Goal: Task Accomplishment & Management: Manage account settings

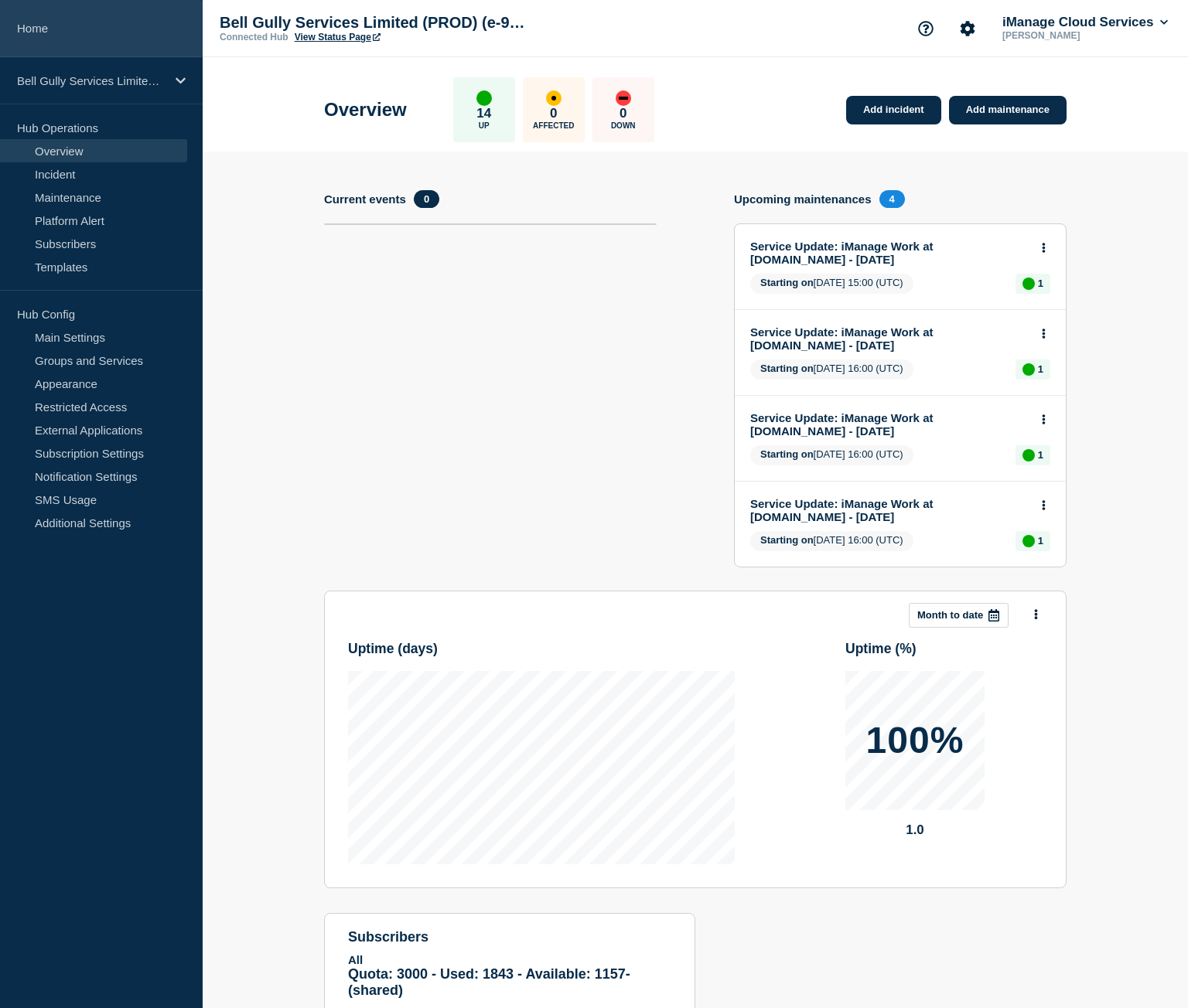
click at [71, 14] on link "Home" at bounding box center [101, 29] width 203 height 57
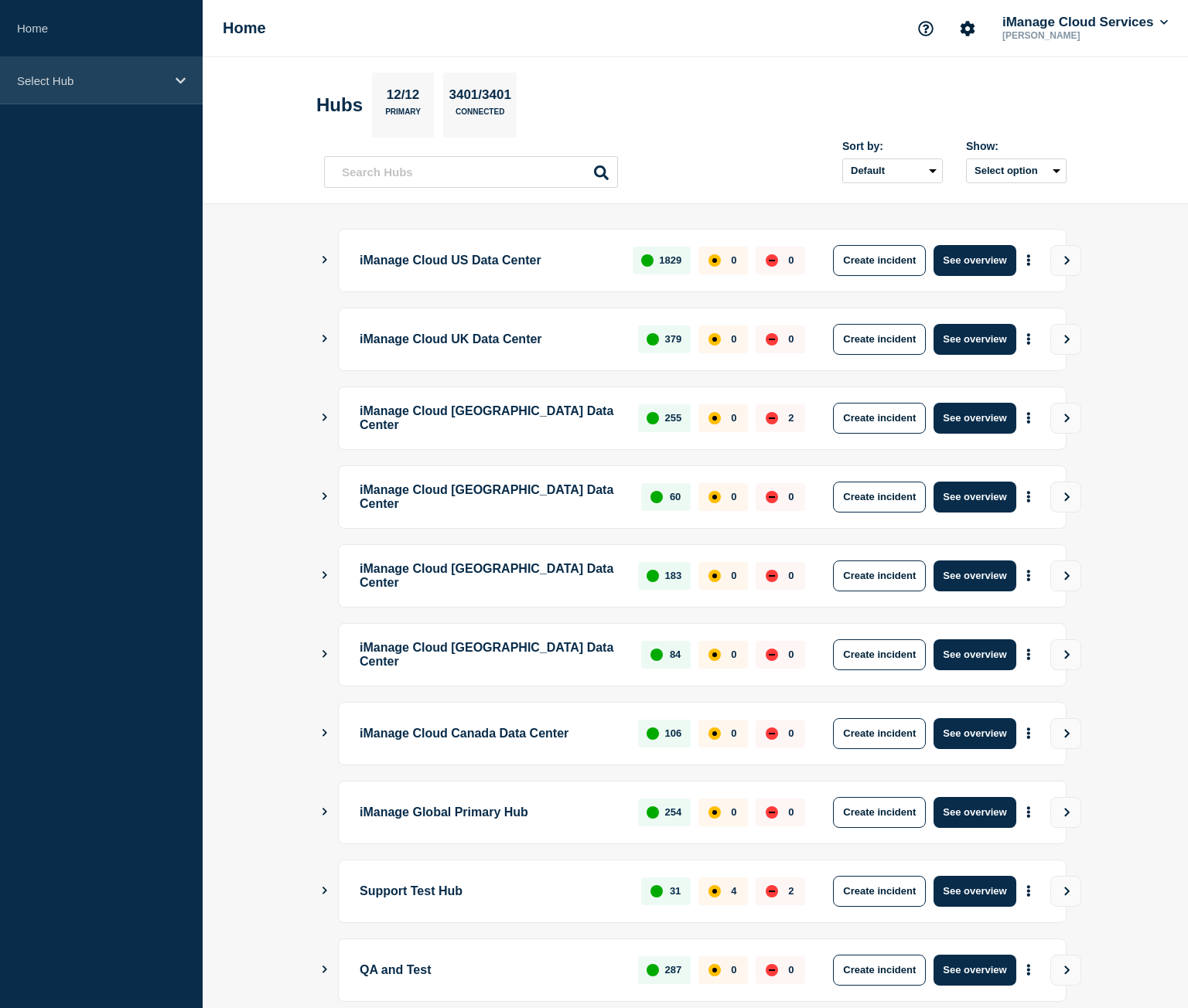
click at [94, 101] on div "Select Hub" at bounding box center [101, 81] width 203 height 48
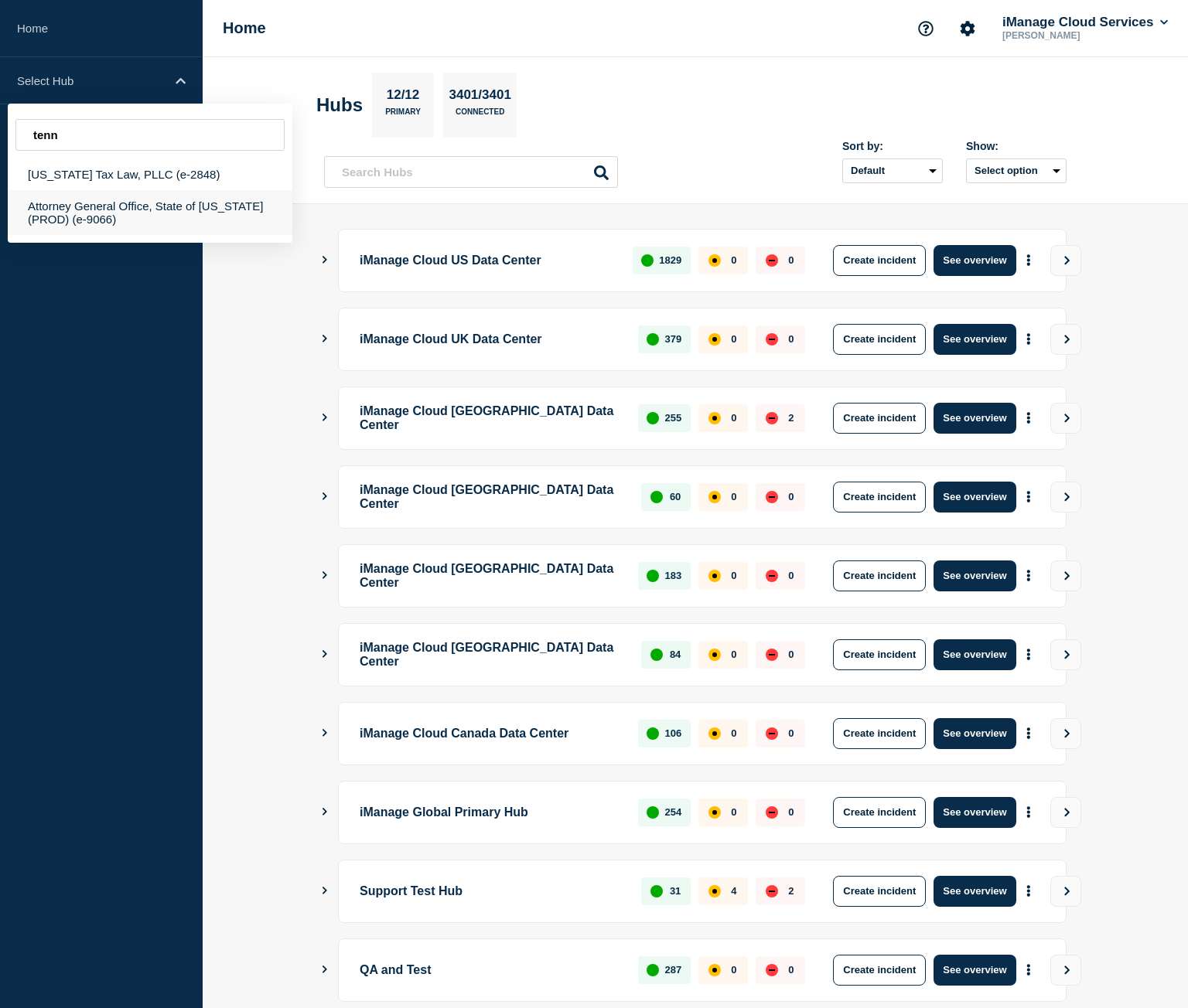
type input "tenn"
click at [174, 209] on div "Attorney General Office, State of [US_STATE] (PROD) (e-9066)" at bounding box center [149, 212] width 285 height 45
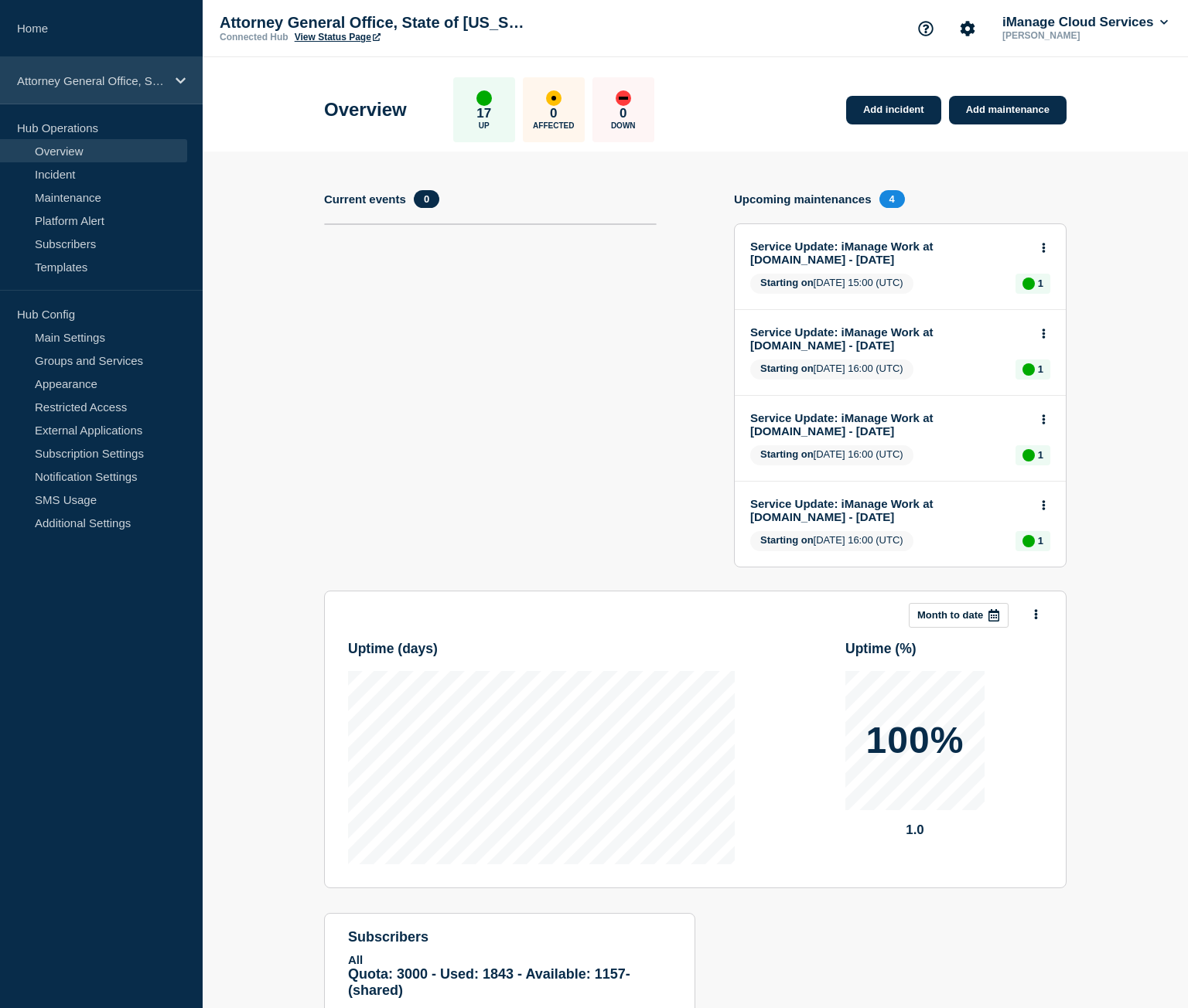
click at [93, 78] on p "Attorney General Office, State of [US_STATE] (PROD) (e-9066)" at bounding box center [91, 81] width 148 height 13
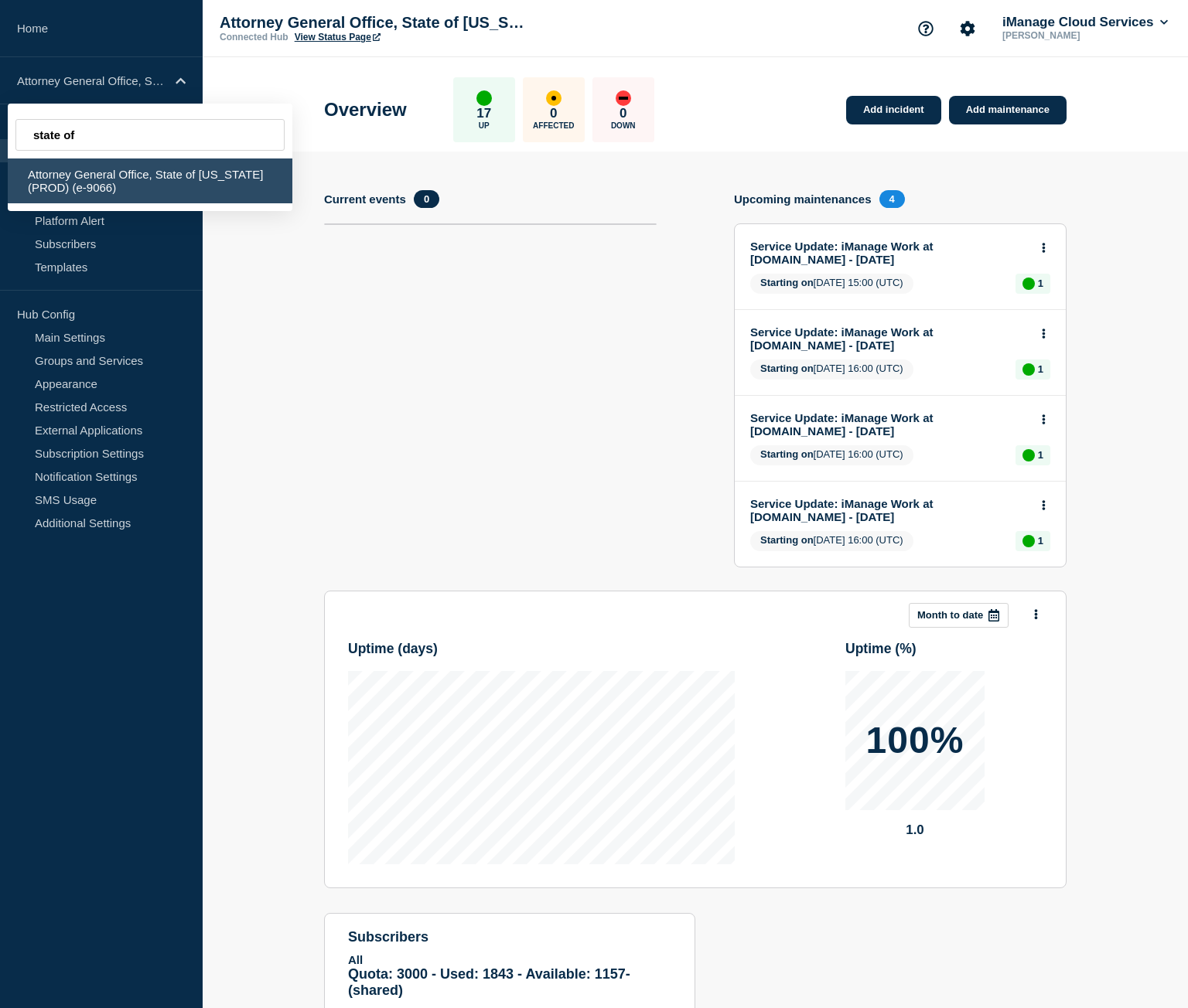
type input "state of"
click at [142, 168] on div "Attorney General Office, State of [US_STATE] (PROD) (e-9066)" at bounding box center [149, 180] width 285 height 45
click at [145, 179] on div "Attorney General Office, State of [US_STATE] (PROD) (e-9066)" at bounding box center [149, 180] width 285 height 45
click at [347, 38] on link "View Status Page" at bounding box center [337, 37] width 86 height 11
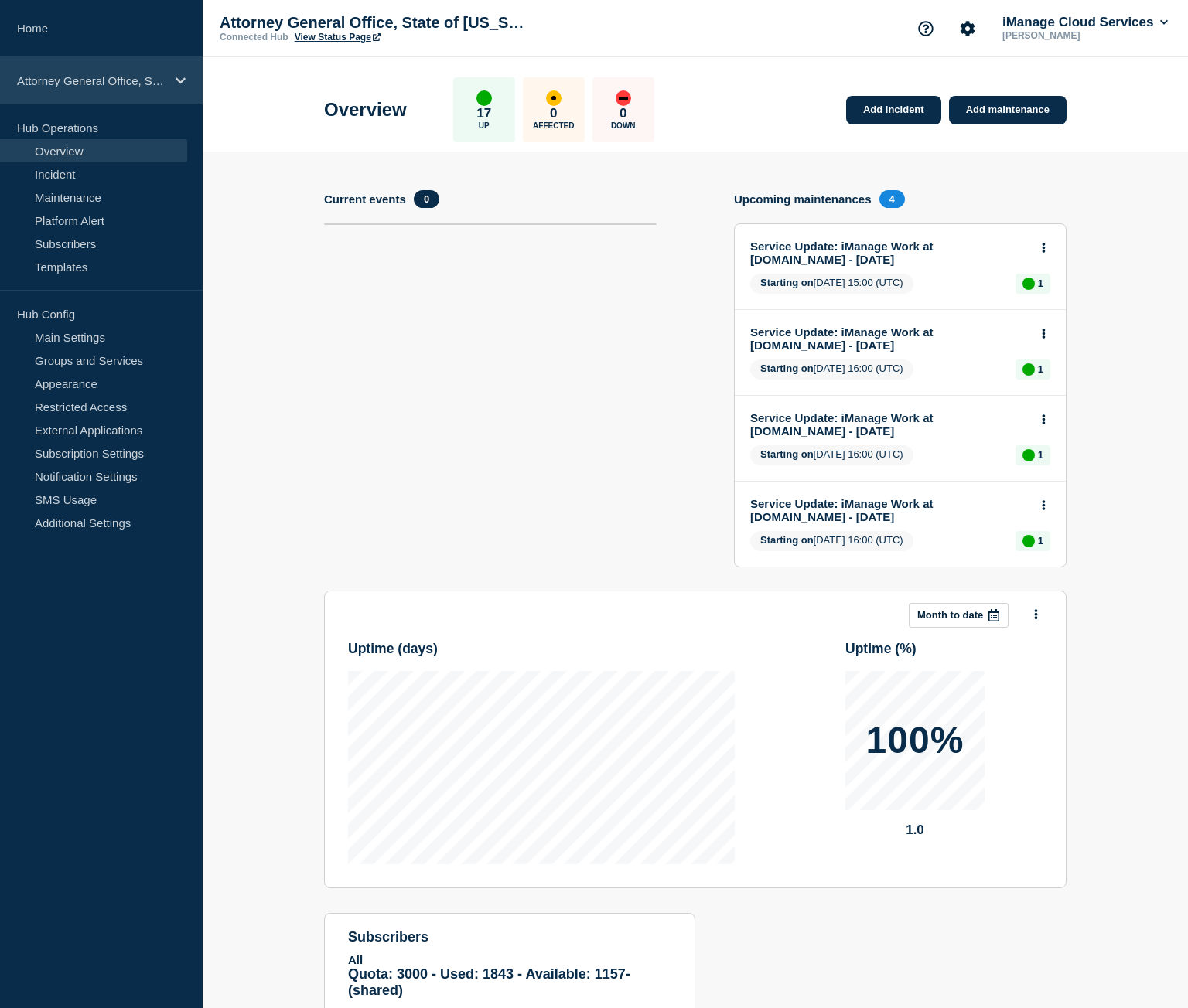
click at [94, 70] on div "Attorney General Office, State of [US_STATE] (PROD) (e-9066)" at bounding box center [101, 81] width 203 height 48
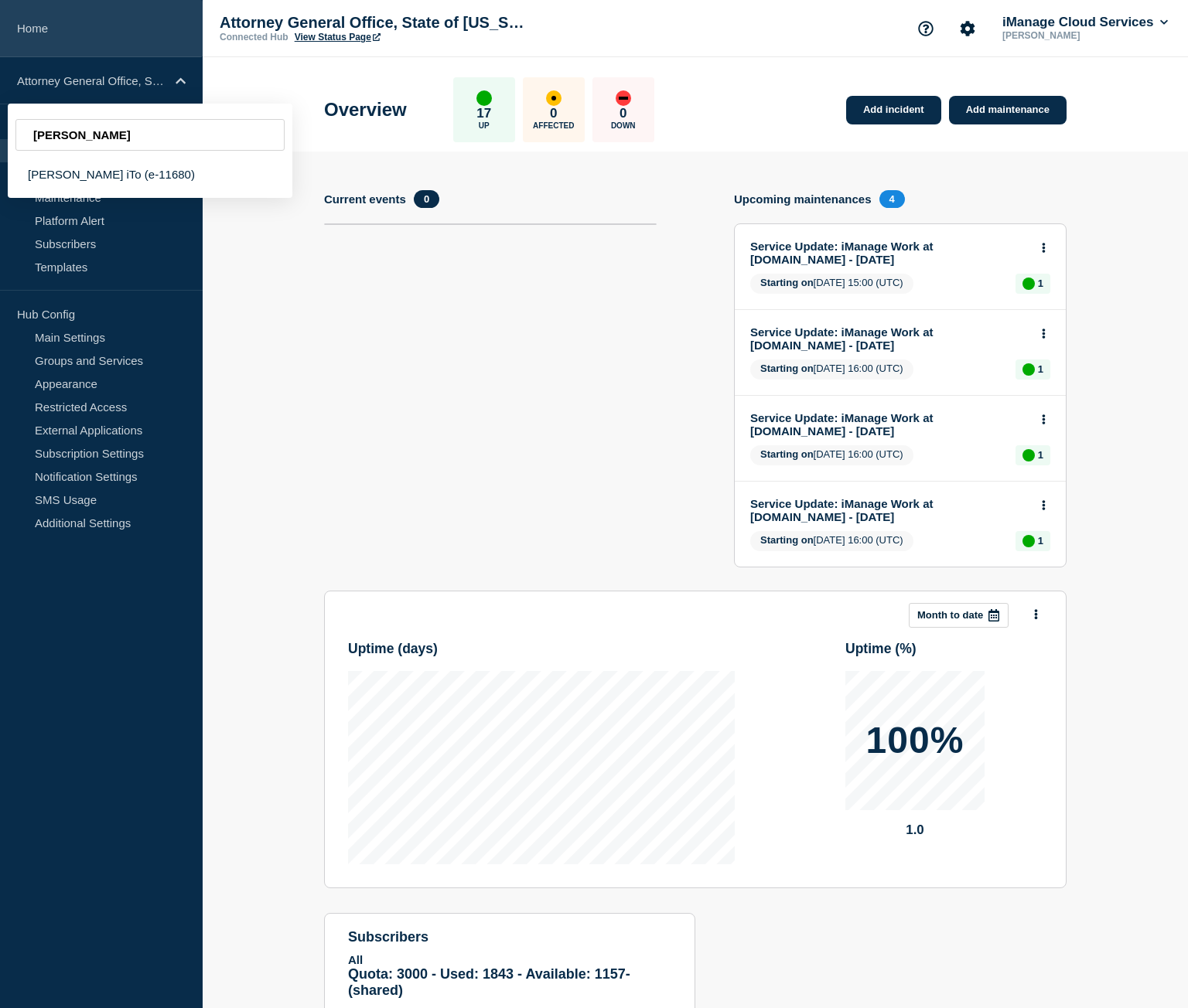
type input "[PERSON_NAME]"
click at [84, 30] on link "Home" at bounding box center [101, 29] width 203 height 57
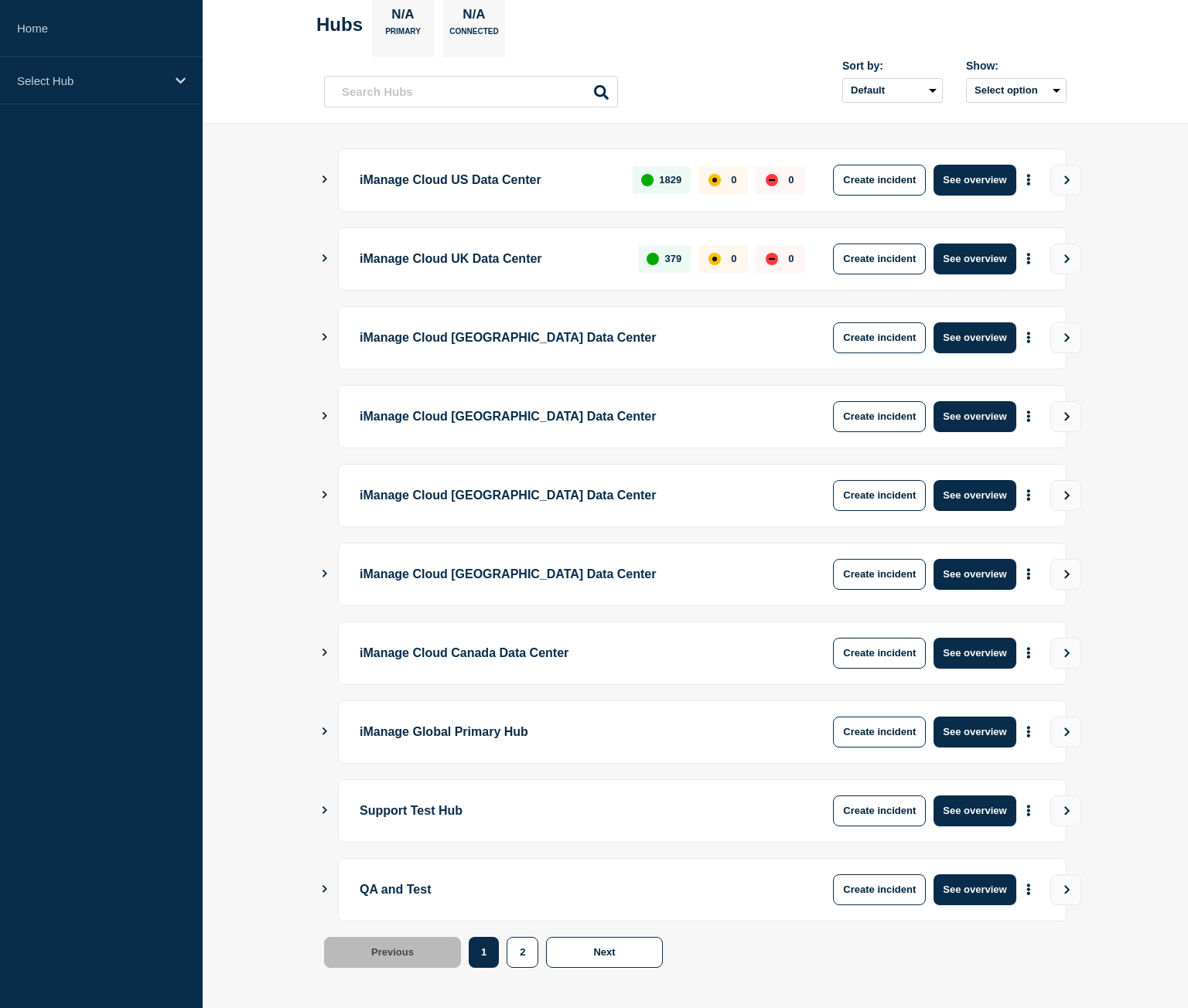
scroll to position [88, 0]
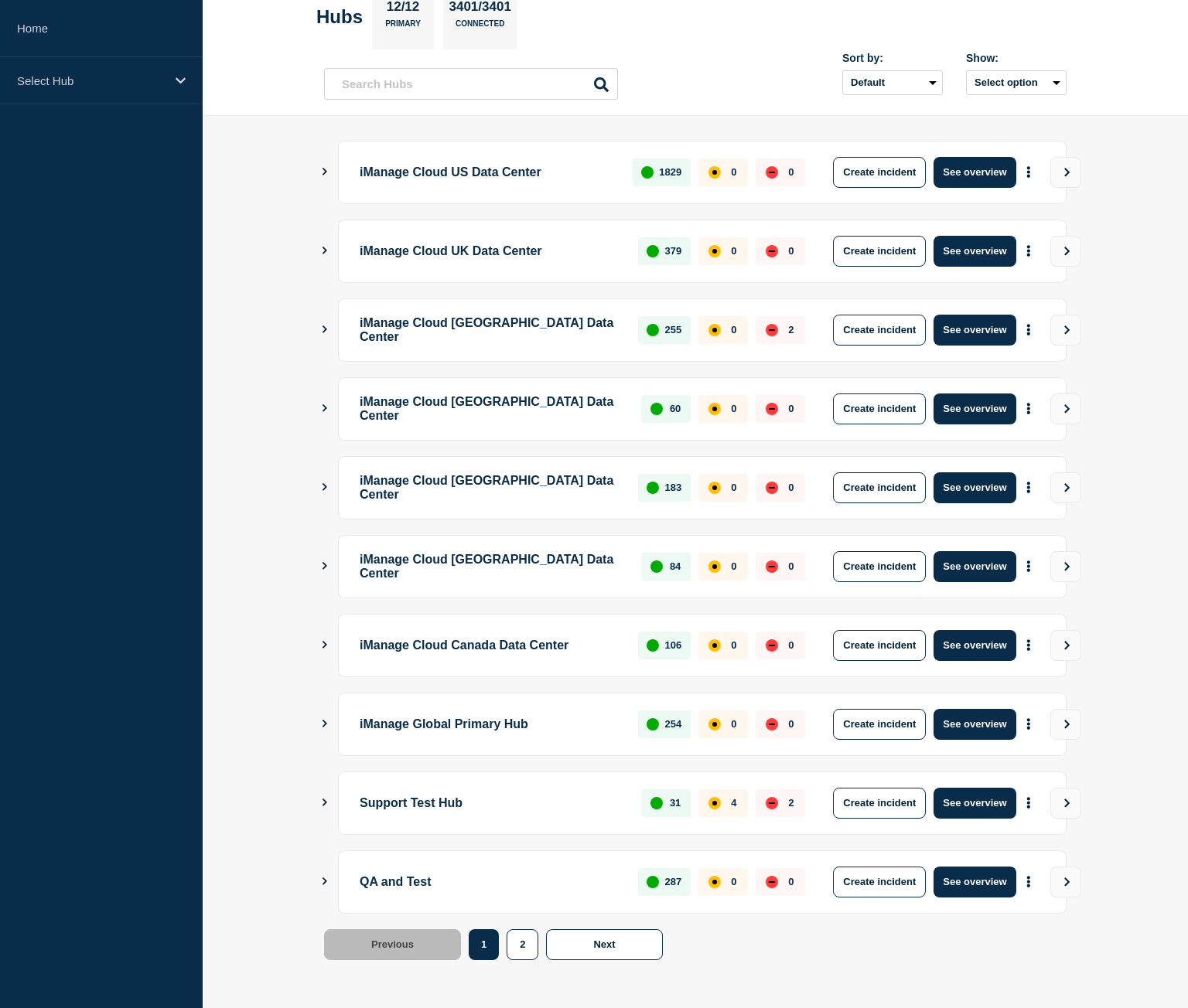
click at [323, 721] on icon "Show Connected Hubs" at bounding box center [325, 723] width 5 height 7
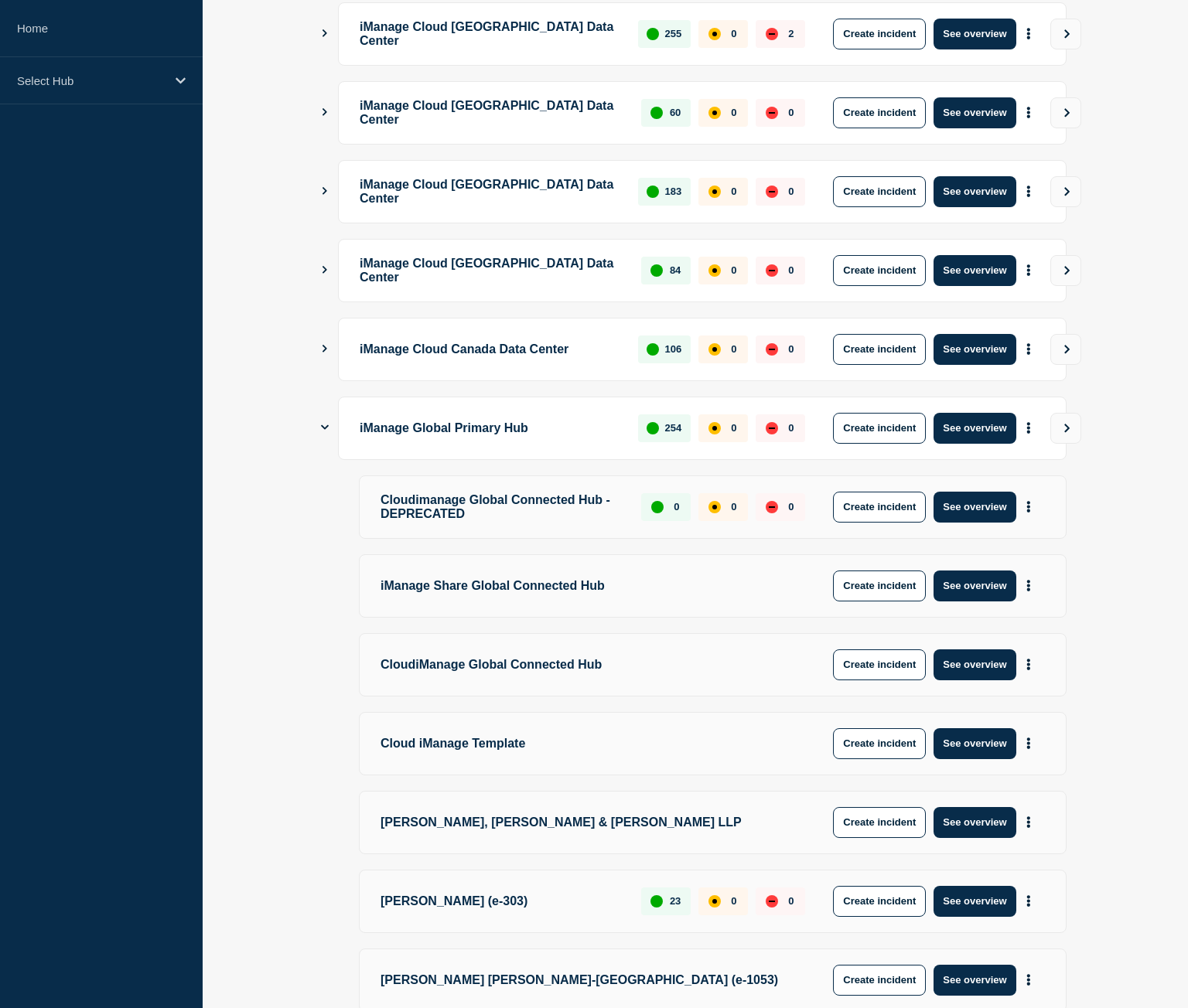
scroll to position [475, 0]
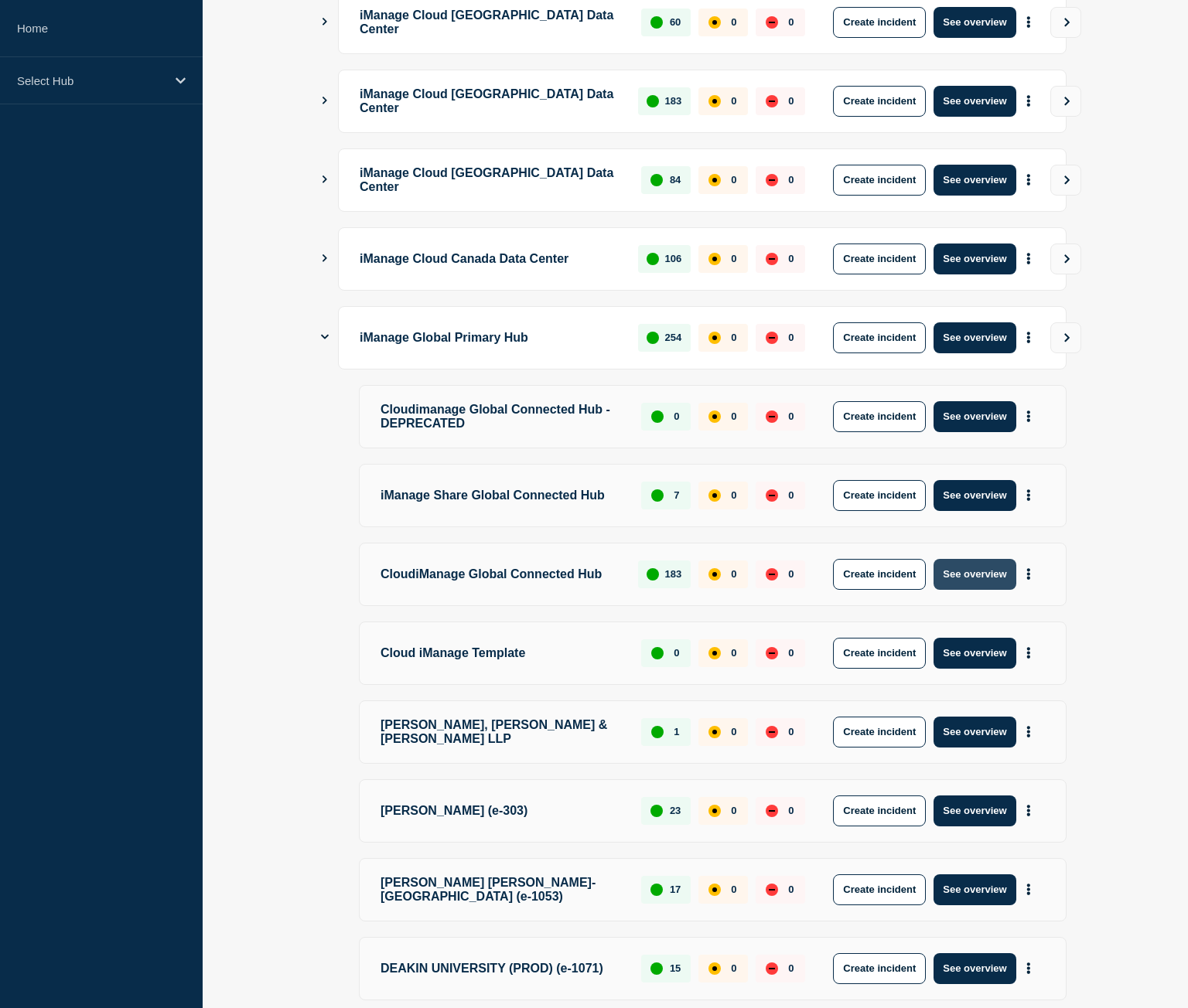
click at [985, 586] on button "See overview" at bounding box center [975, 575] width 82 height 31
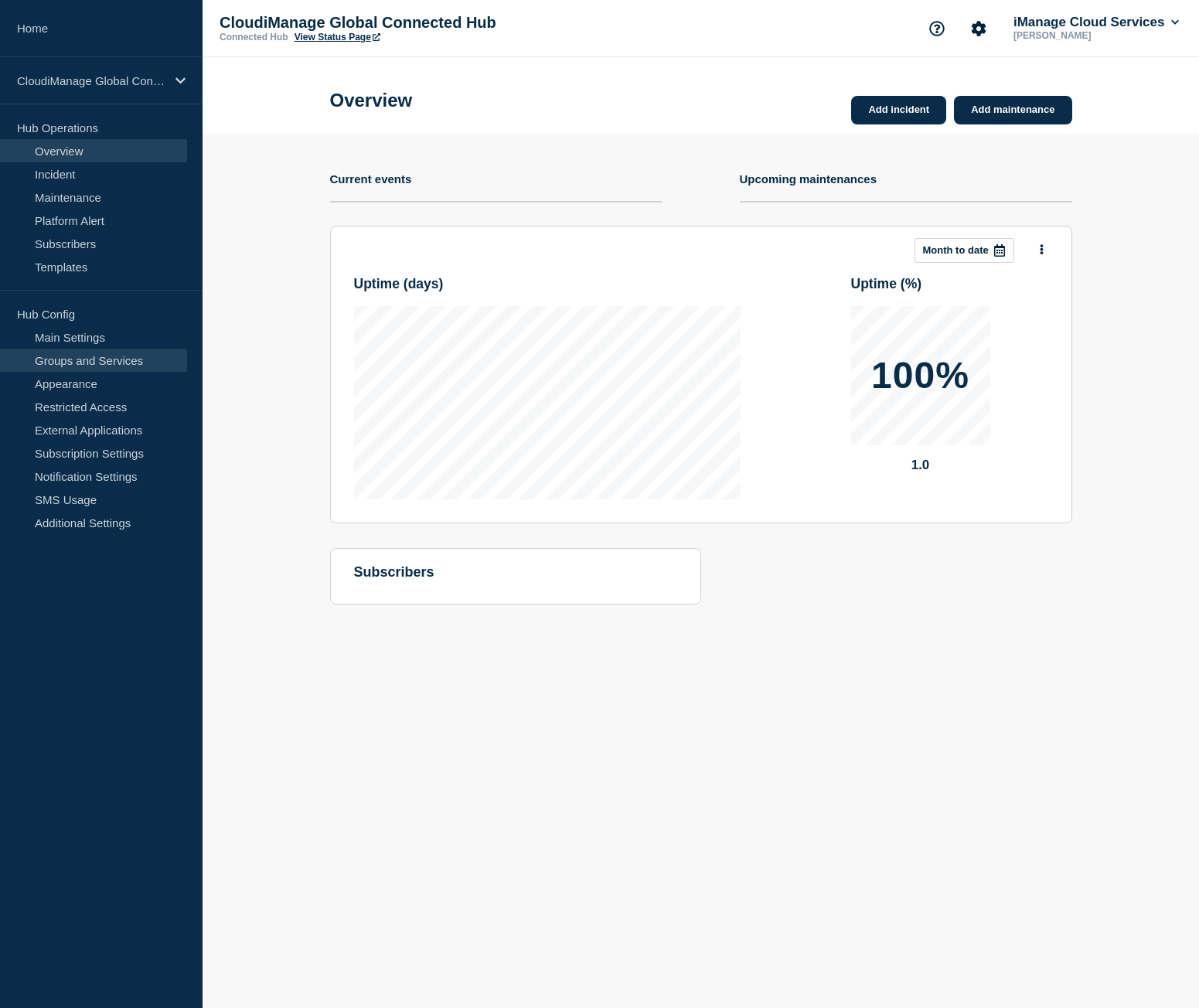
click at [127, 358] on link "Groups and Services" at bounding box center [93, 360] width 187 height 23
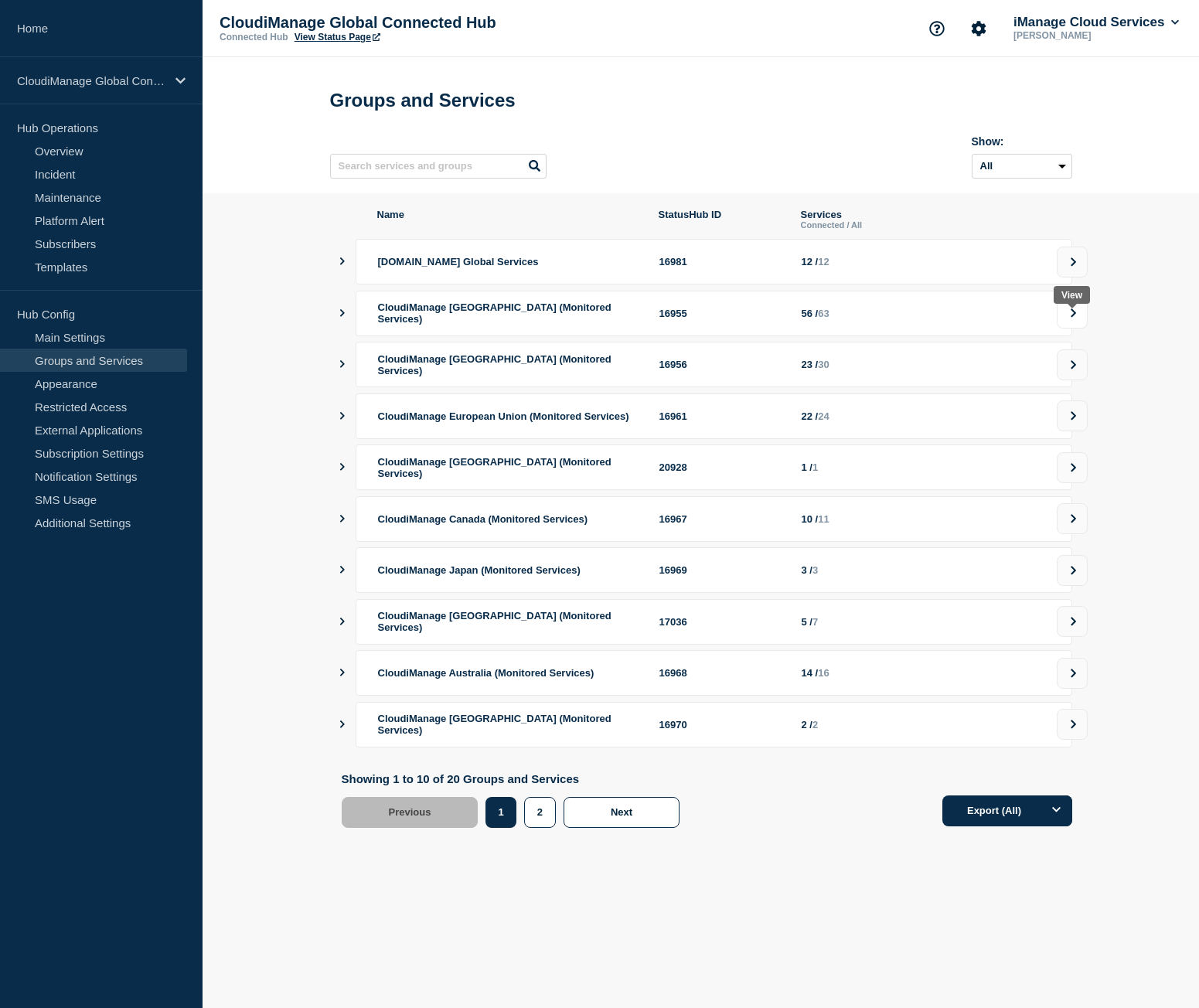
click at [1074, 317] on icon at bounding box center [1074, 312] width 6 height 8
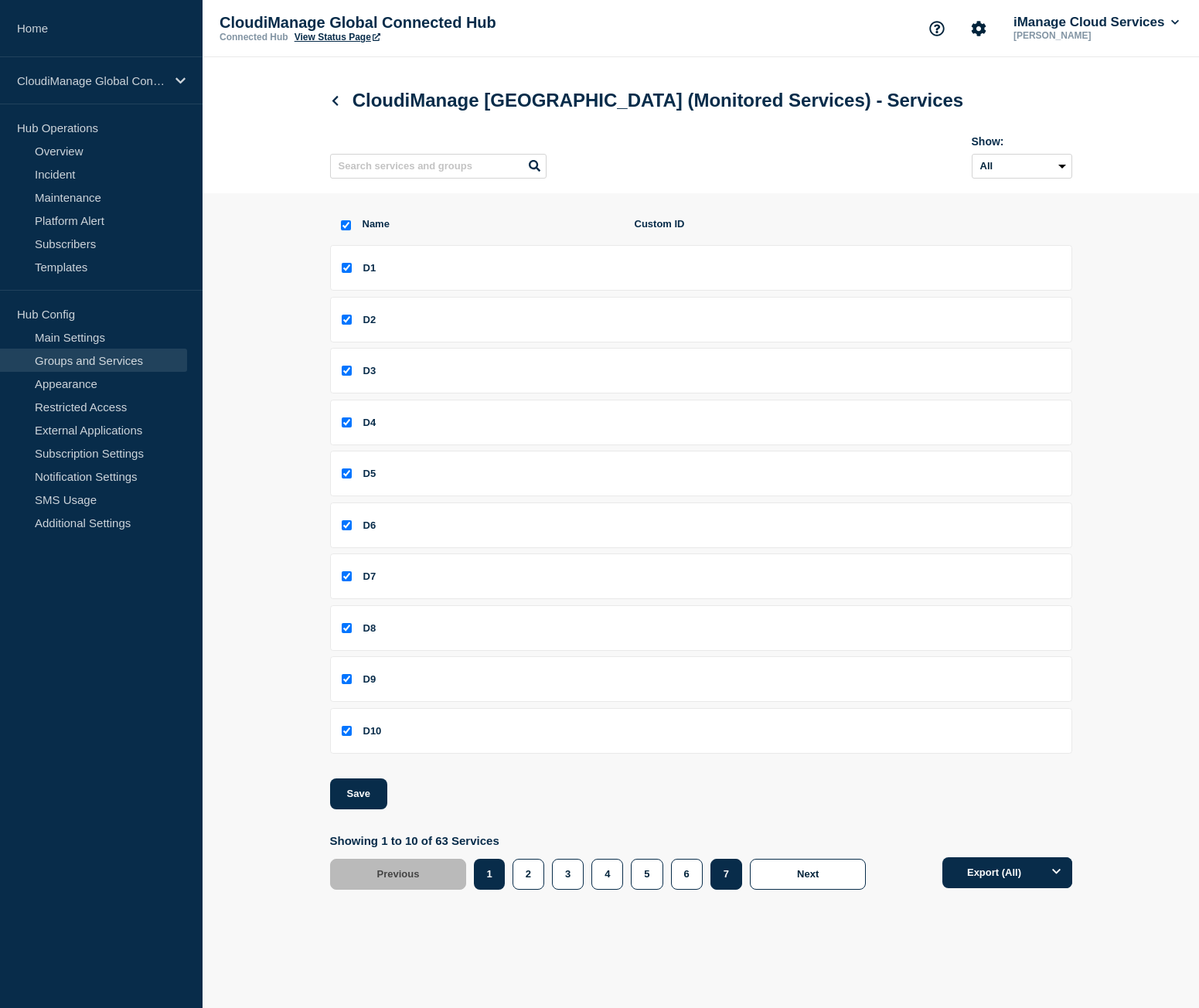
click at [722, 877] on button "7" at bounding box center [726, 874] width 32 height 31
checkbox input "false"
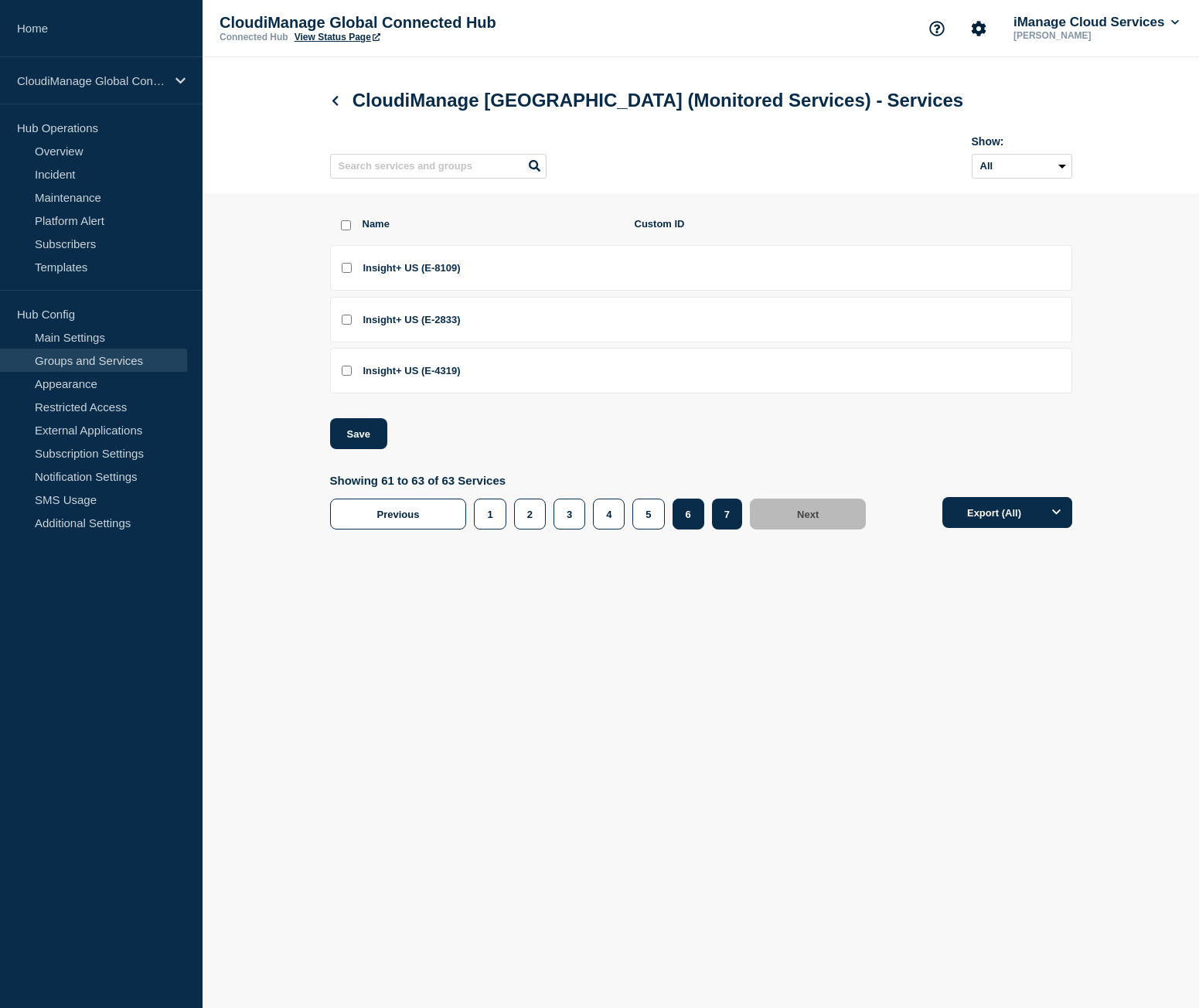
click at [692, 520] on button "6" at bounding box center [688, 514] width 32 height 31
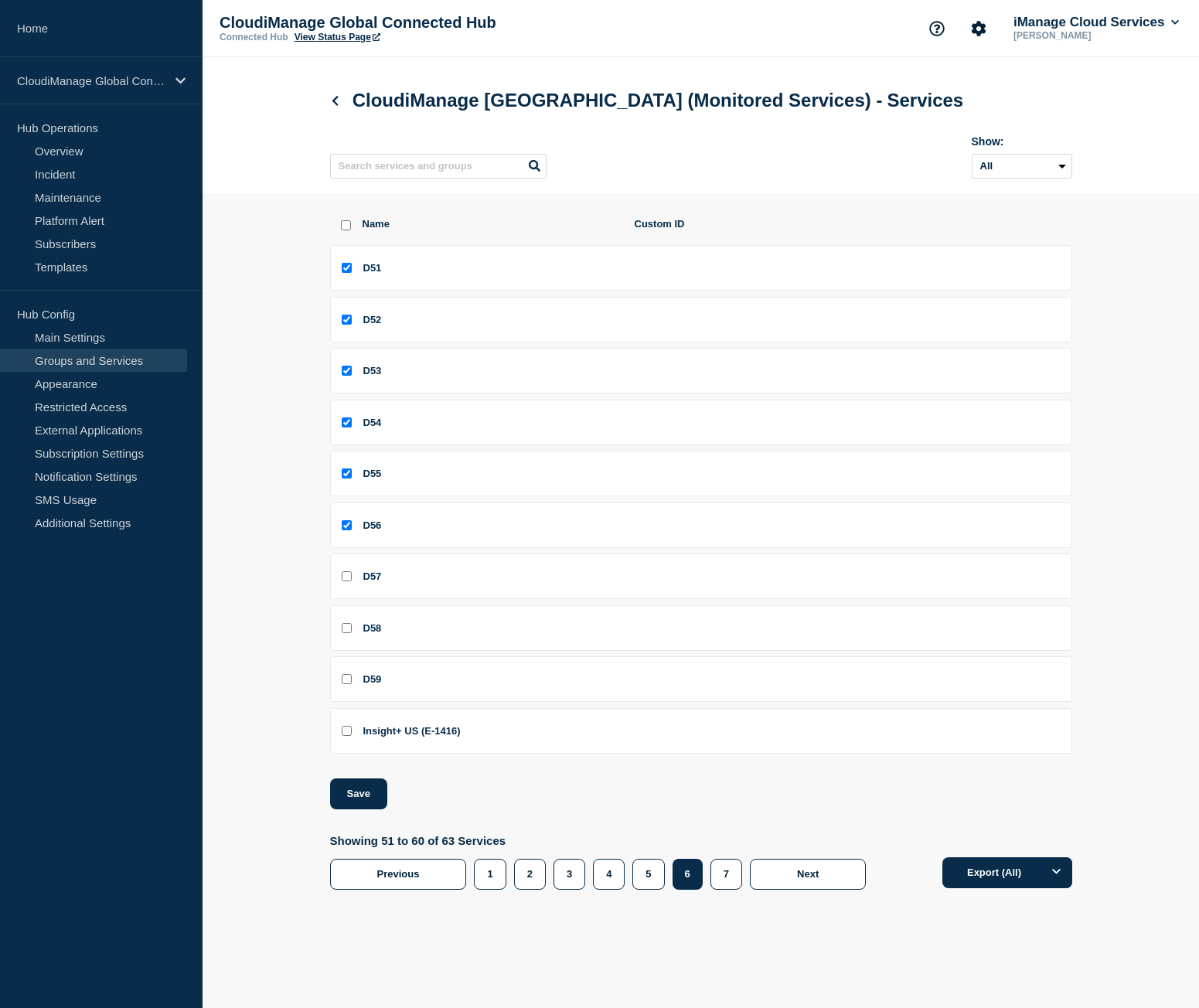
click at [343, 582] on input "D57 checkbox" at bounding box center [347, 577] width 10 height 10
checkbox input "true"
click at [349, 632] on input "D58 checkbox" at bounding box center [347, 628] width 10 height 10
checkbox input "true"
click at [349, 684] on input "D59 checkbox" at bounding box center [347, 679] width 10 height 10
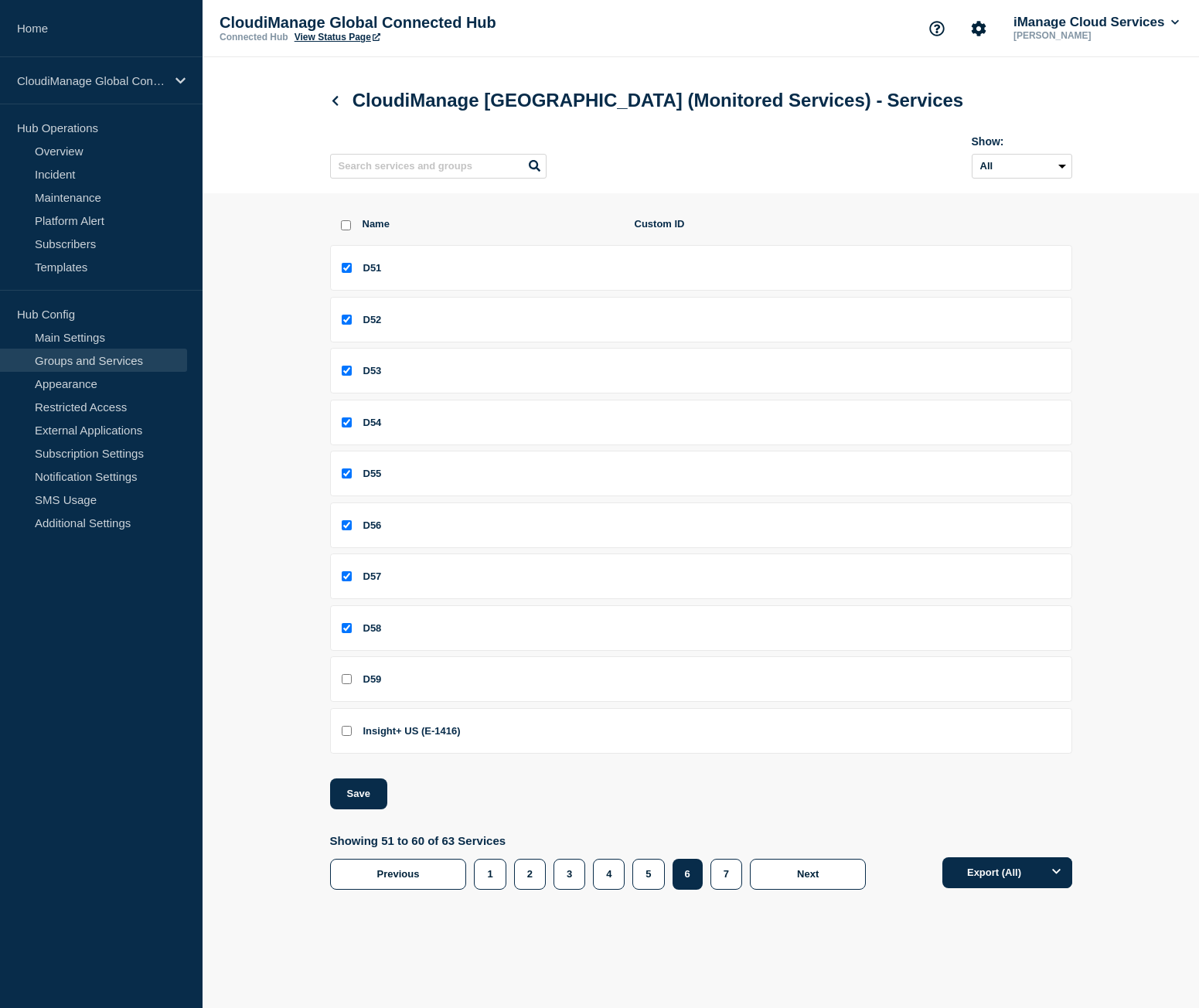
checkbox input "true"
click at [373, 790] on button "Save" at bounding box center [359, 794] width 57 height 31
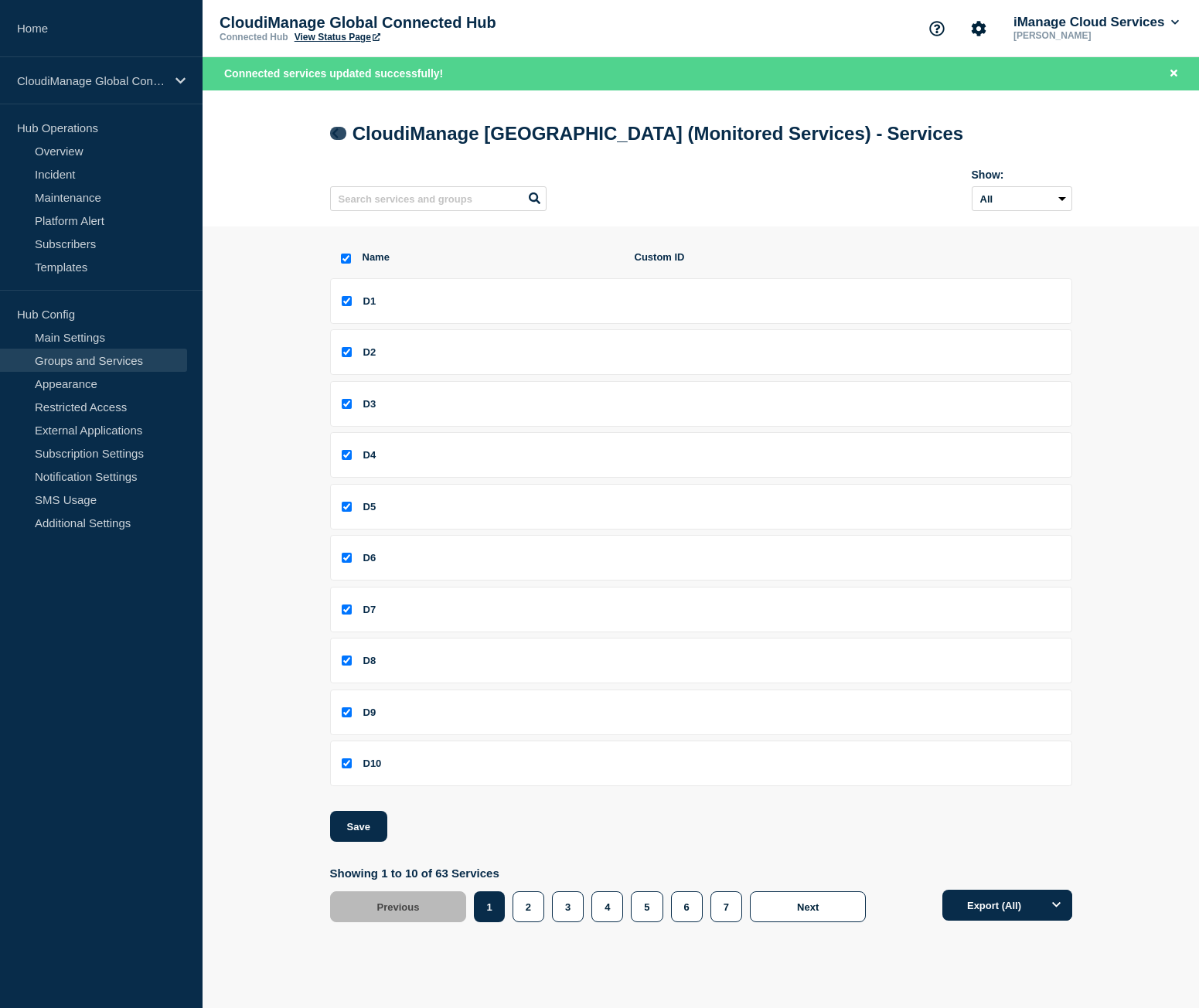
click at [338, 136] on icon at bounding box center [335, 133] width 11 height 10
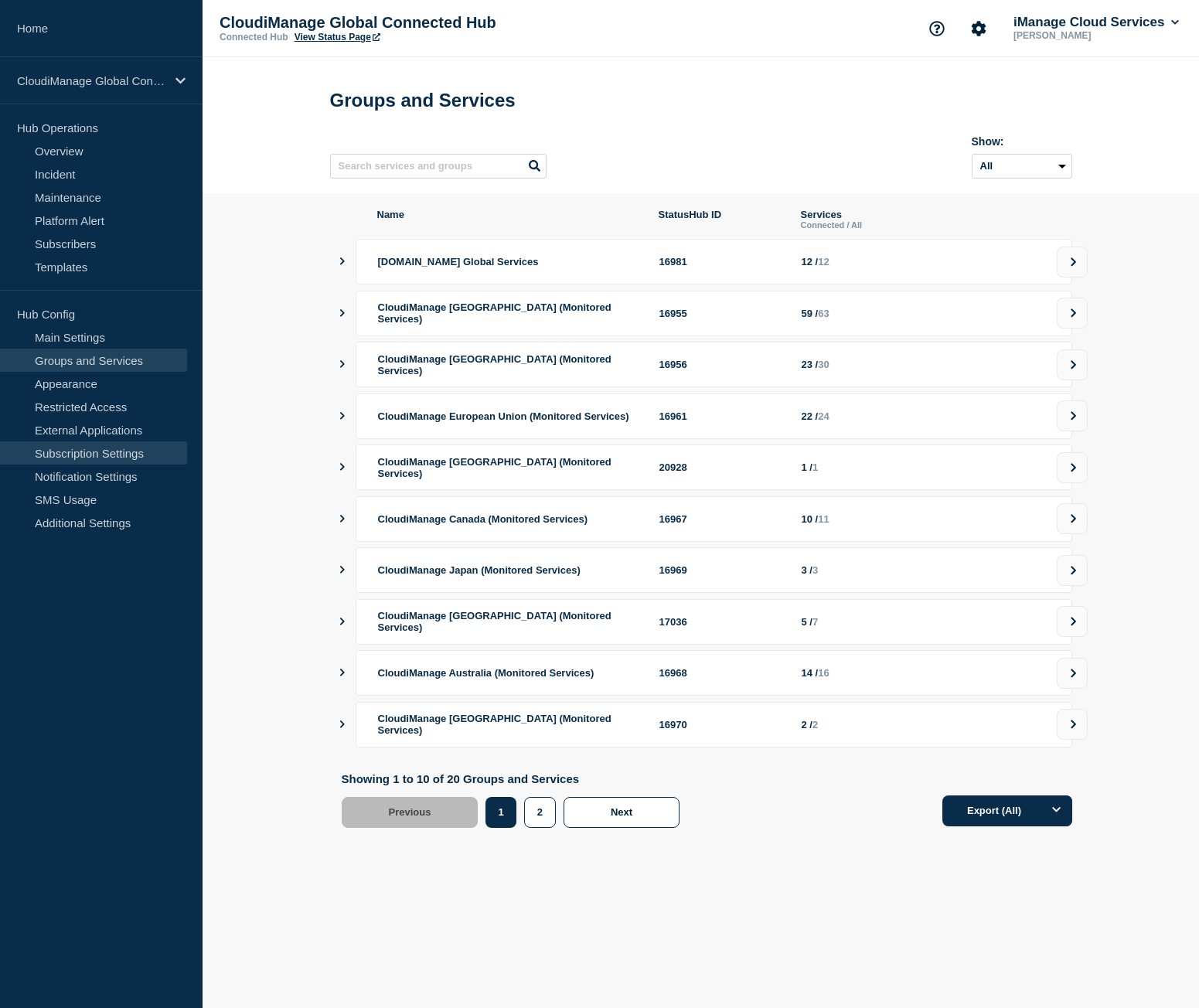
click at [110, 448] on link "Subscription Settings" at bounding box center [93, 453] width 187 height 23
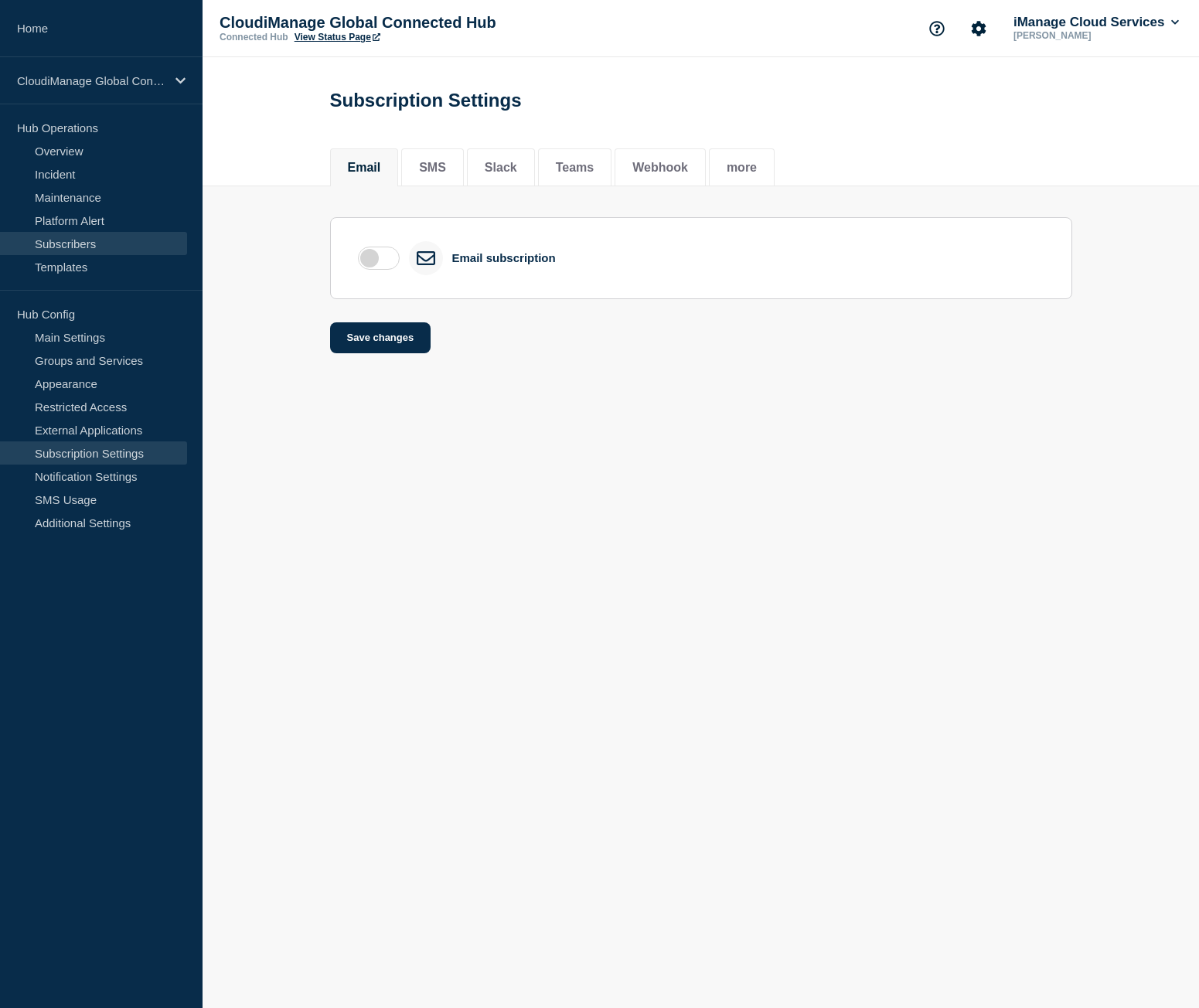
click at [80, 244] on link "Subscribers" at bounding box center [93, 244] width 187 height 23
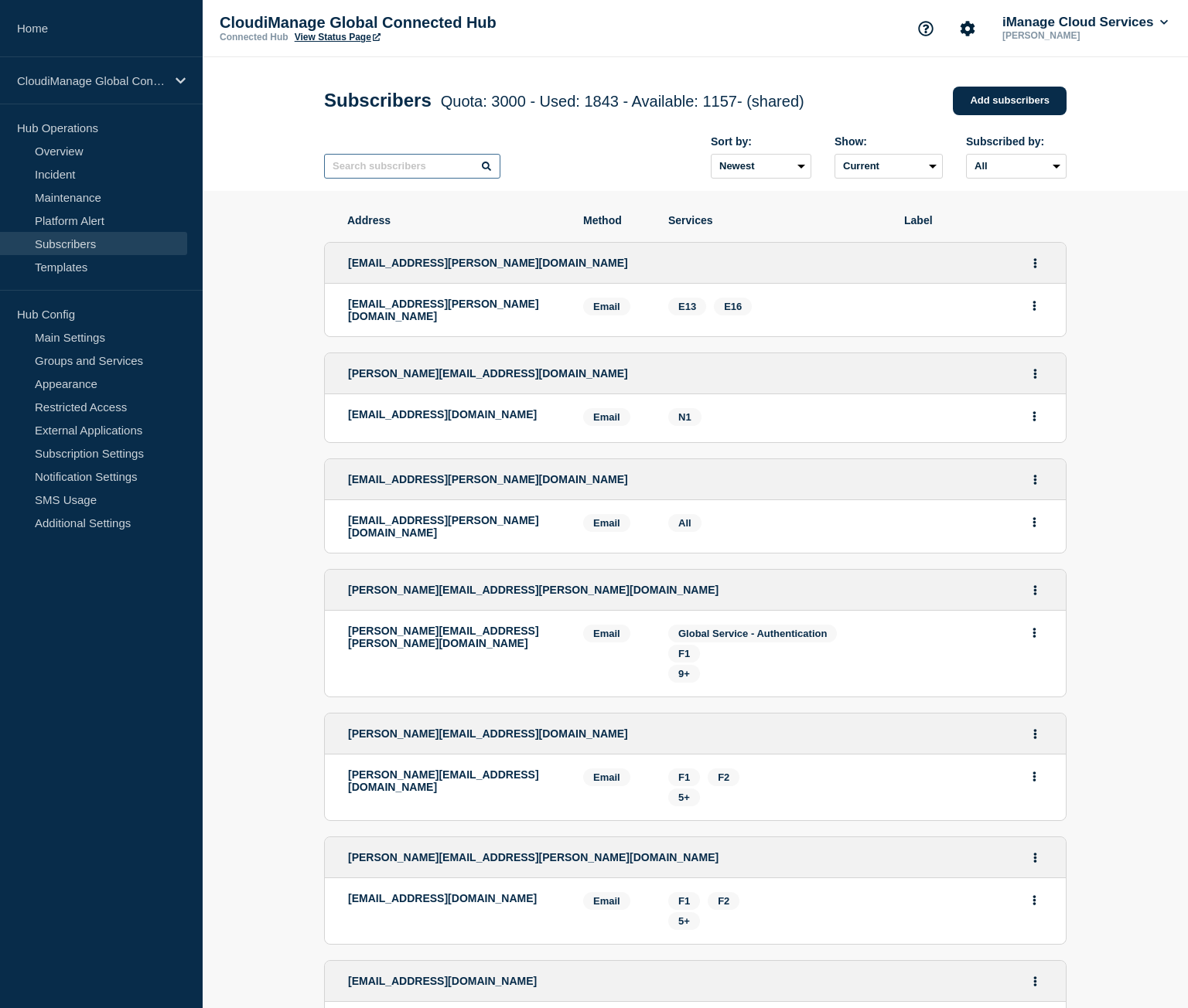
click at [402, 171] on input "text" at bounding box center [412, 166] width 176 height 25
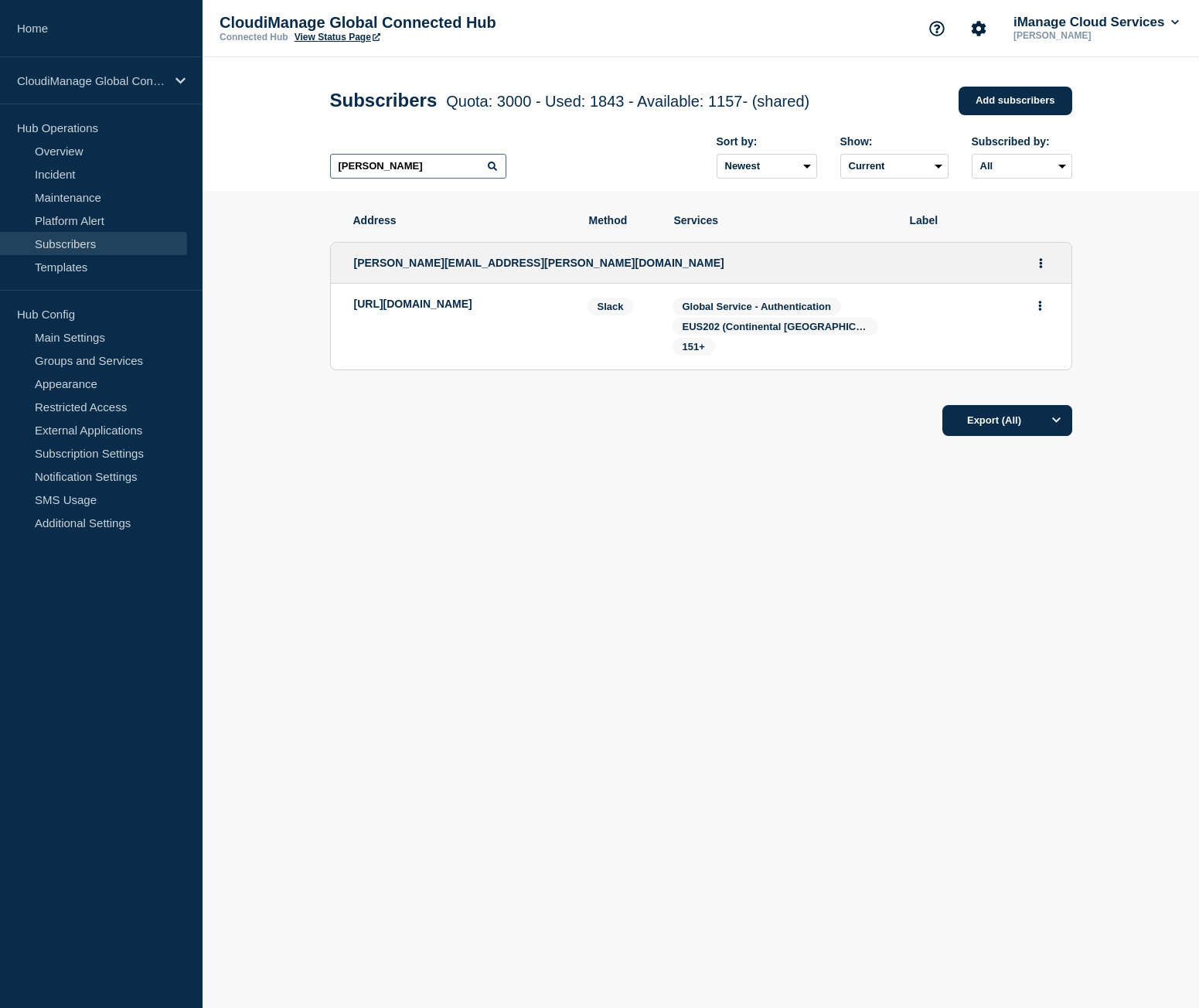
type input "[PERSON_NAME]"
click at [1041, 311] on icon "Actions" at bounding box center [1040, 306] width 4 height 10
click at [781, 258] on div "[PERSON_NAME][EMAIL_ADDRESS][PERSON_NAME][DOMAIN_NAME]" at bounding box center [700, 263] width 741 height 41
click at [700, 351] on span "151+" at bounding box center [693, 347] width 22 height 11
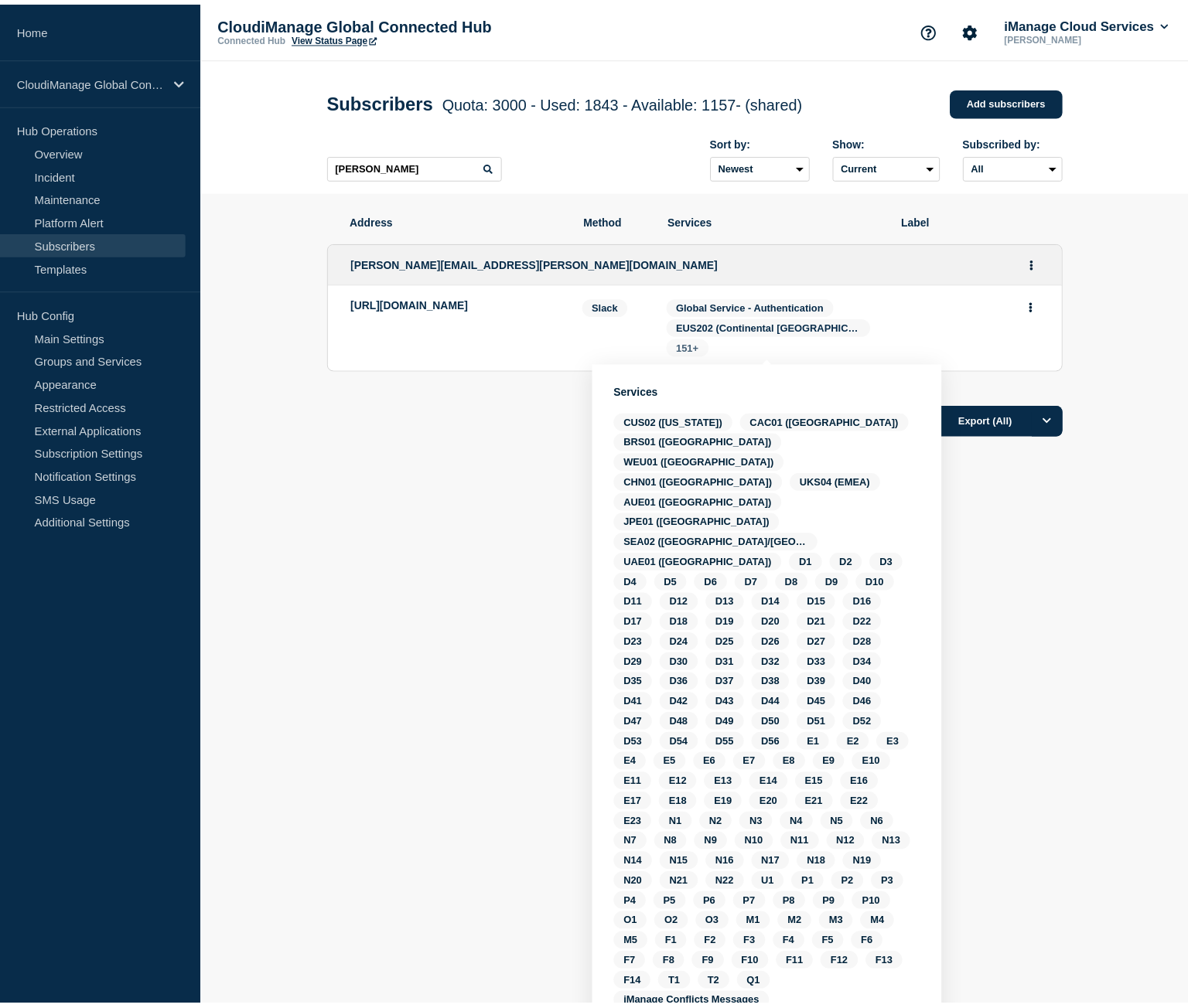
scroll to position [52, 0]
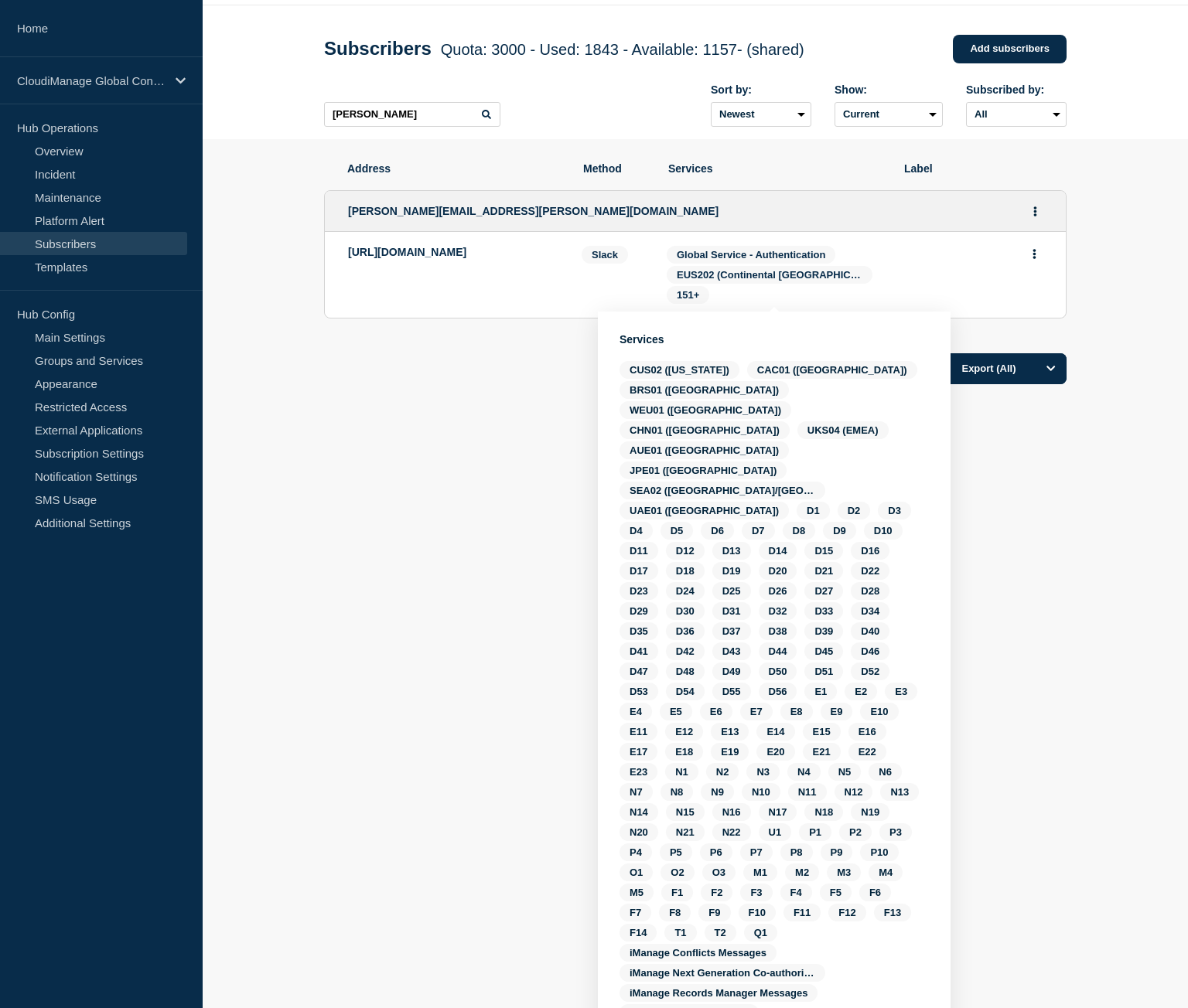
click at [1044, 602] on body "Home CloudiManage Global Connected Hub Hub Operations Overview Incident Mainten…" at bounding box center [594, 452] width 1188 height 1008
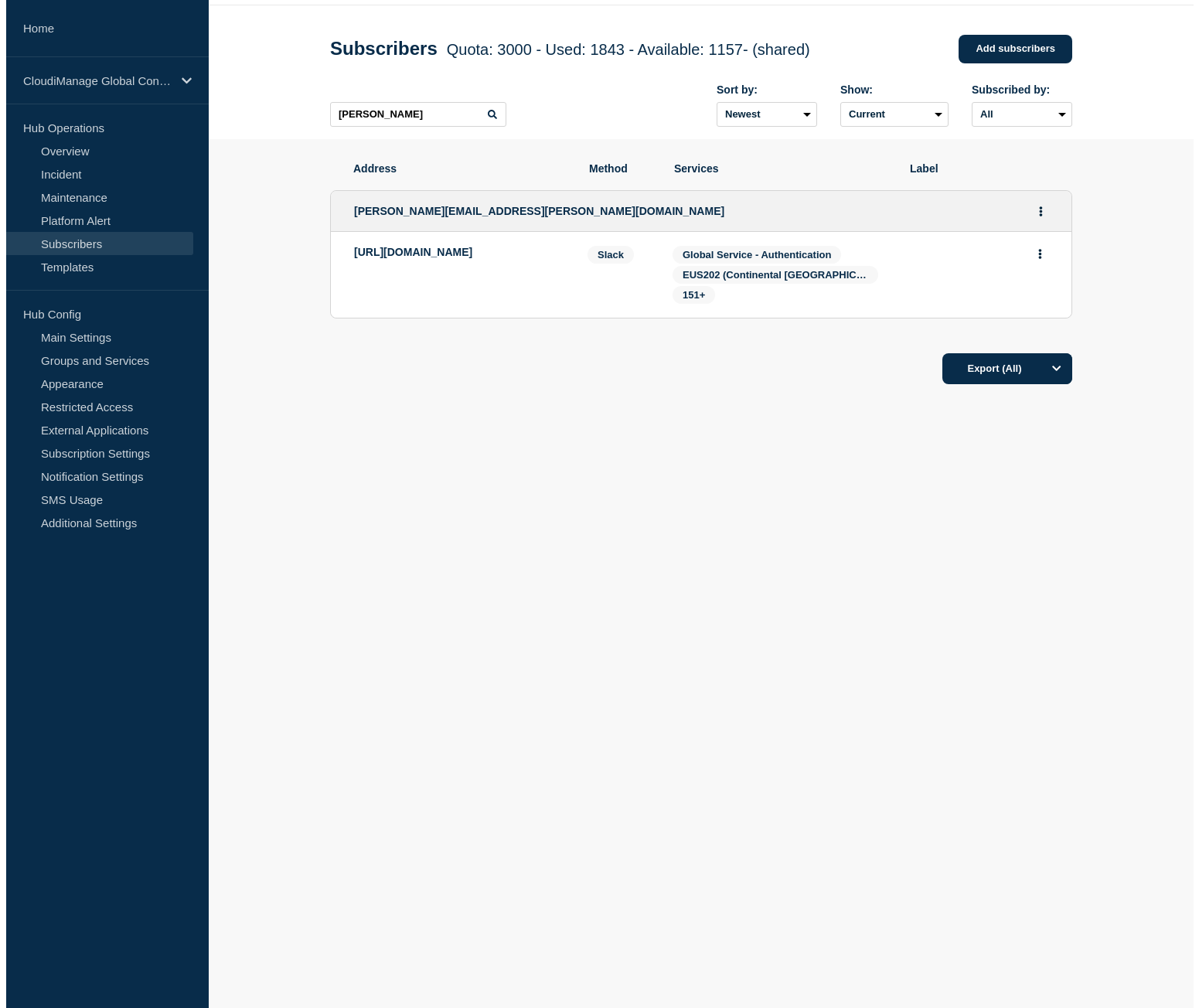
scroll to position [0, 0]
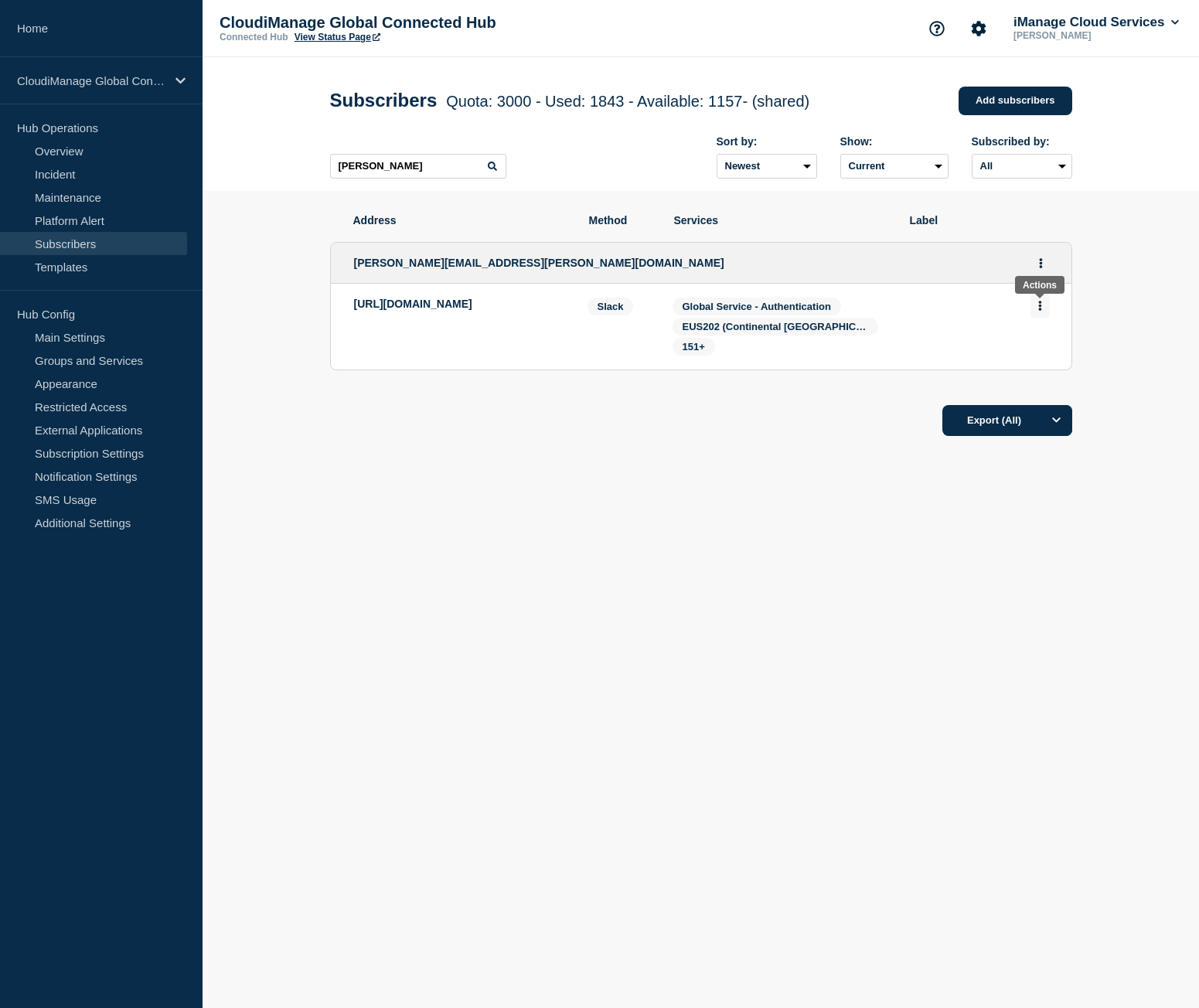
click at [1043, 303] on button "Actions" at bounding box center [1041, 305] width 20 height 24
click at [1036, 267] on button "Actions" at bounding box center [1042, 262] width 20 height 24
click at [1036, 308] on link "Edit" at bounding box center [1035, 308] width 17 height 11
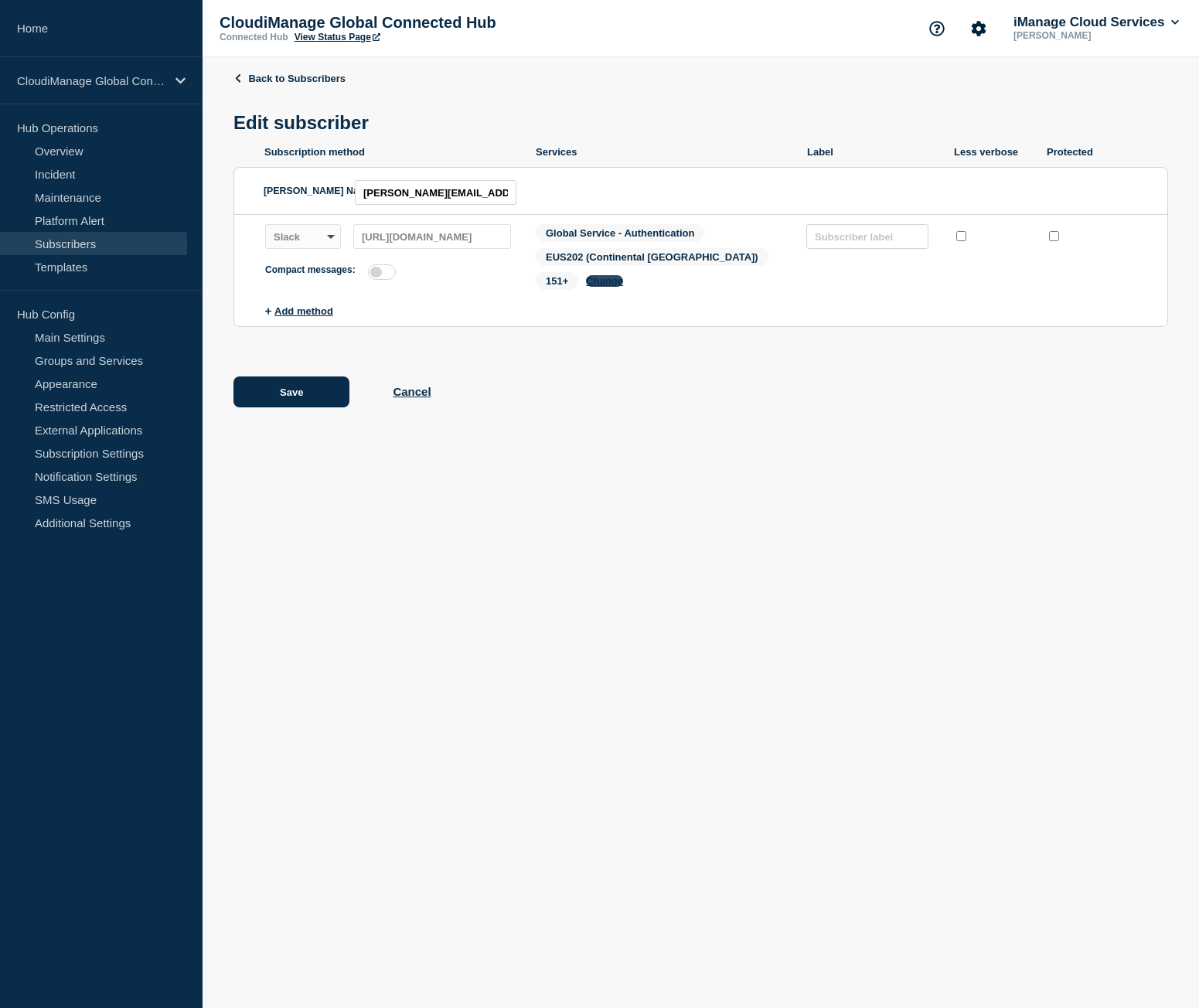
click at [623, 276] on button "Change" at bounding box center [604, 281] width 37 height 11
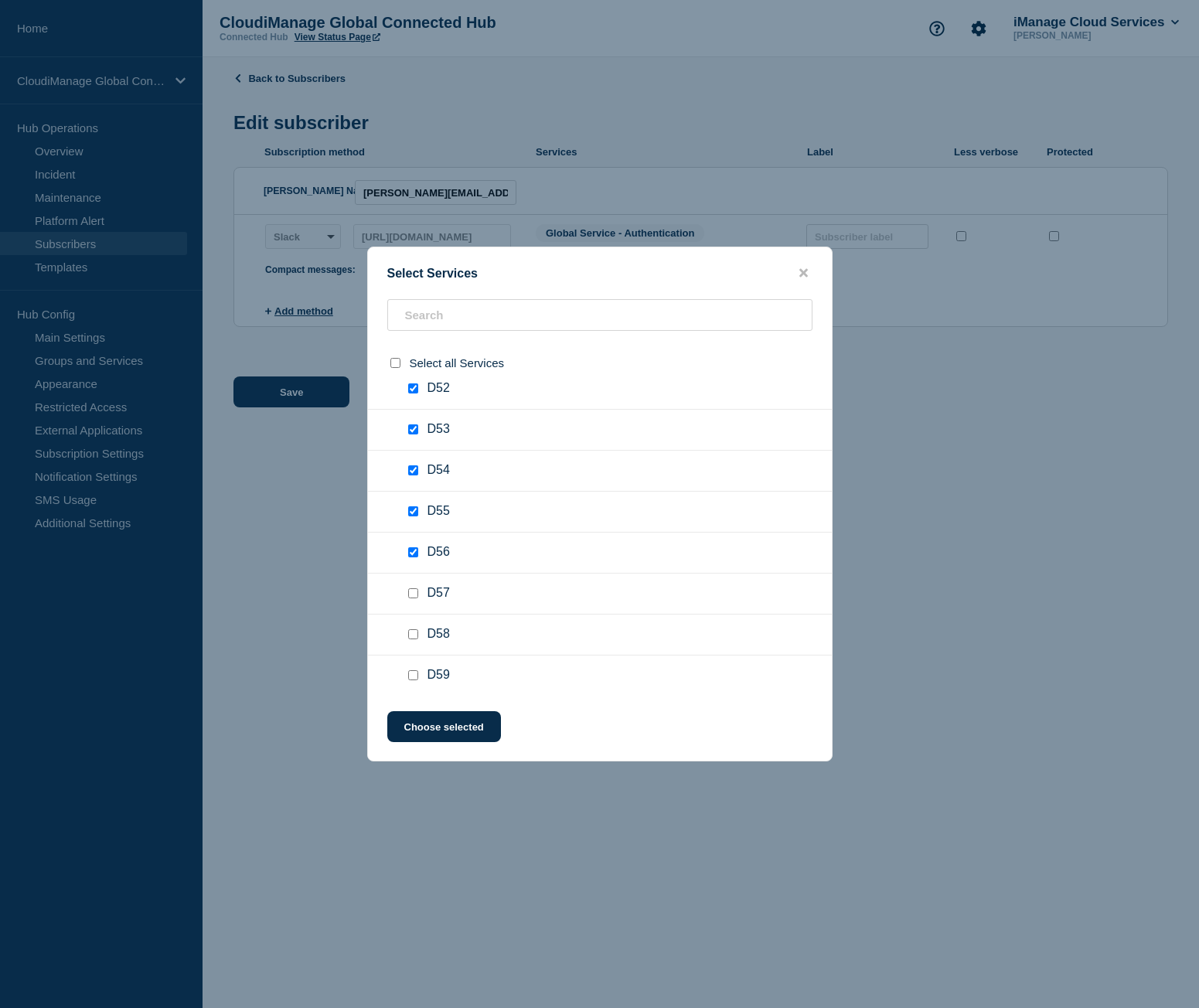
scroll to position [2706, 0]
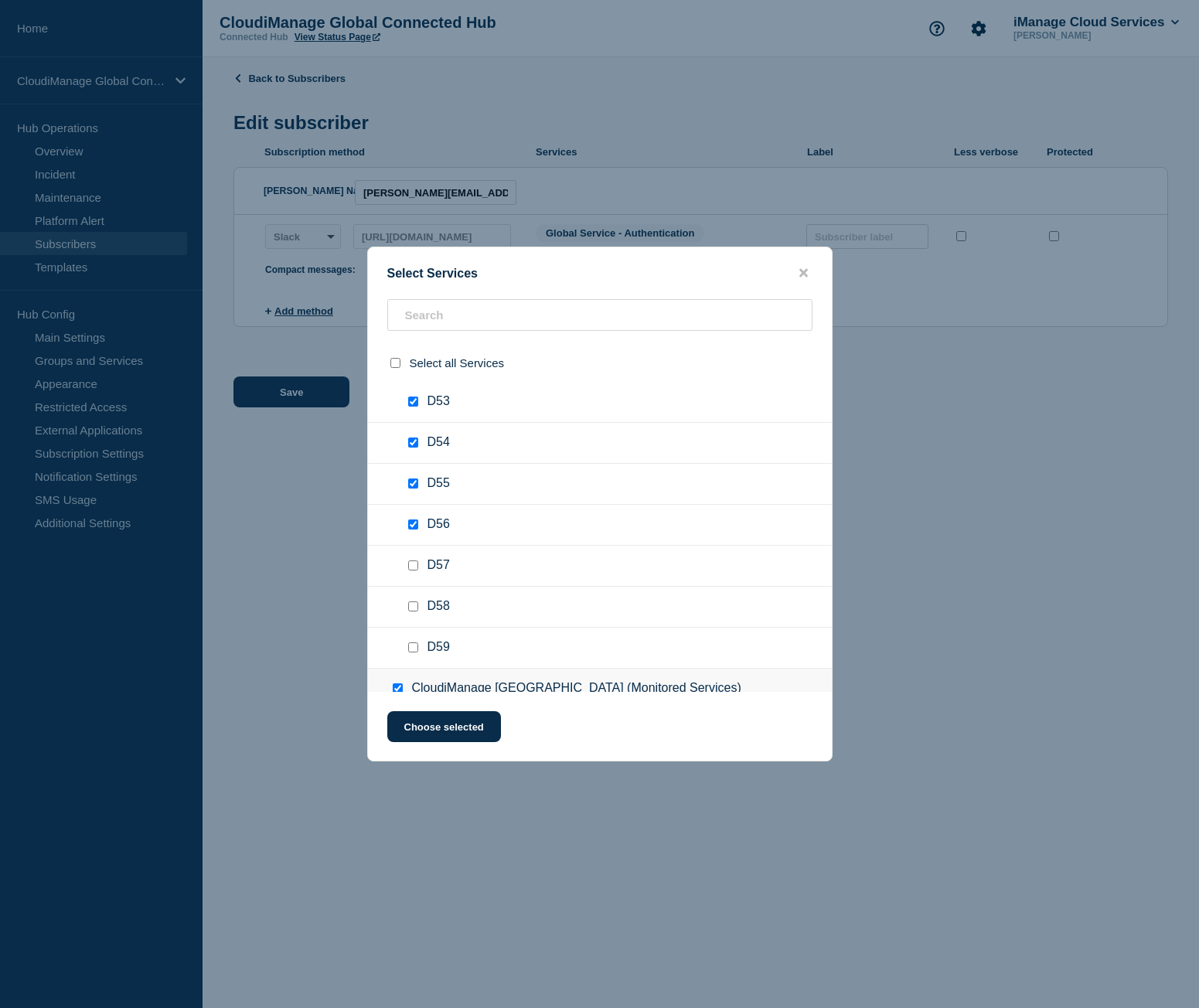
click at [414, 568] on input "D57 checkbox" at bounding box center [413, 565] width 10 height 10
checkbox input "true"
drag, startPoint x: 413, startPoint y: 608, endPoint x: 413, endPoint y: 619, distance: 11.0
click at [413, 609] on input "D58 checkbox" at bounding box center [413, 606] width 10 height 10
checkbox input "true"
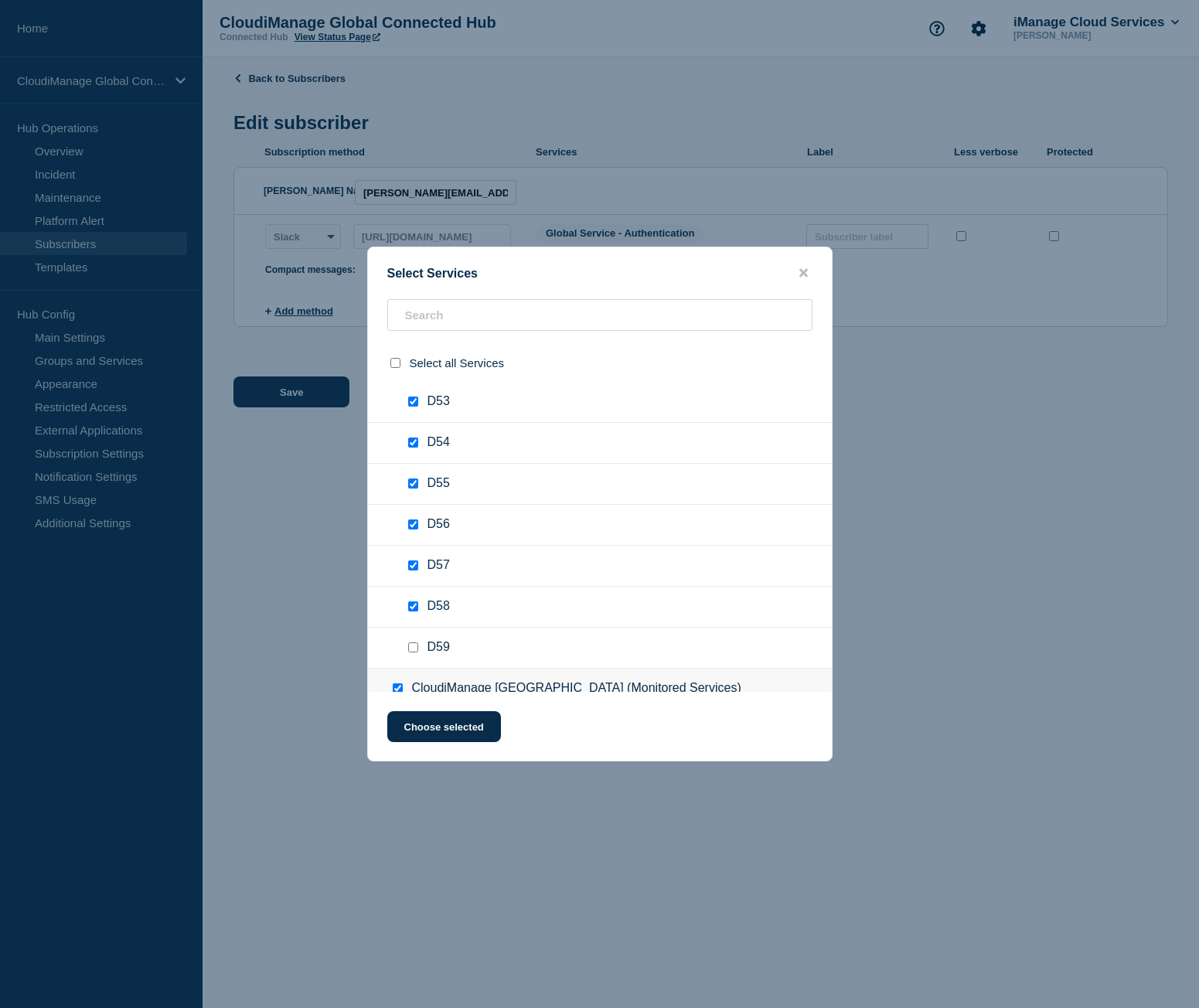
click at [412, 650] on input "D59 checkbox" at bounding box center [413, 647] width 10 height 10
checkbox input "true"
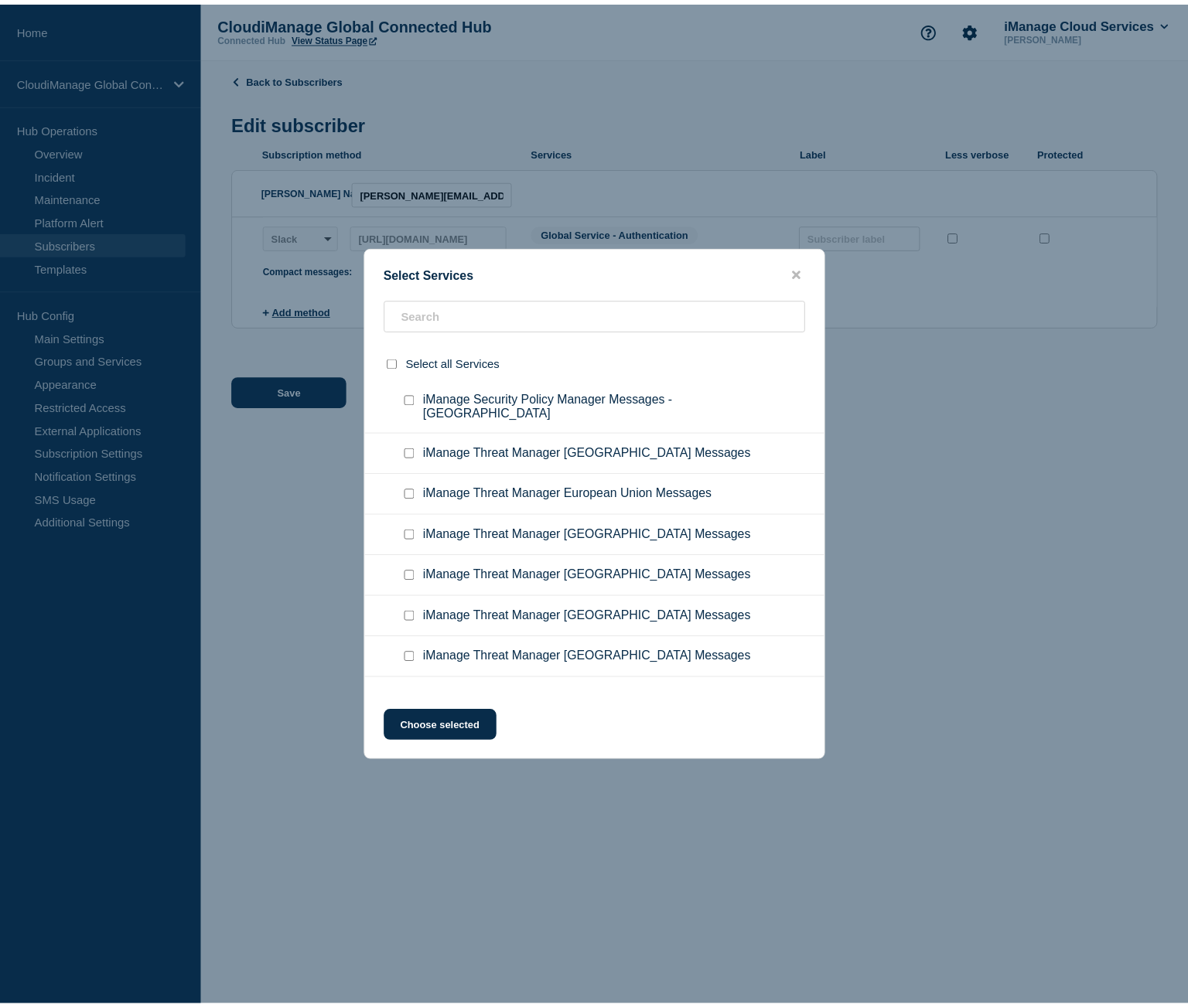
scroll to position [7806, 0]
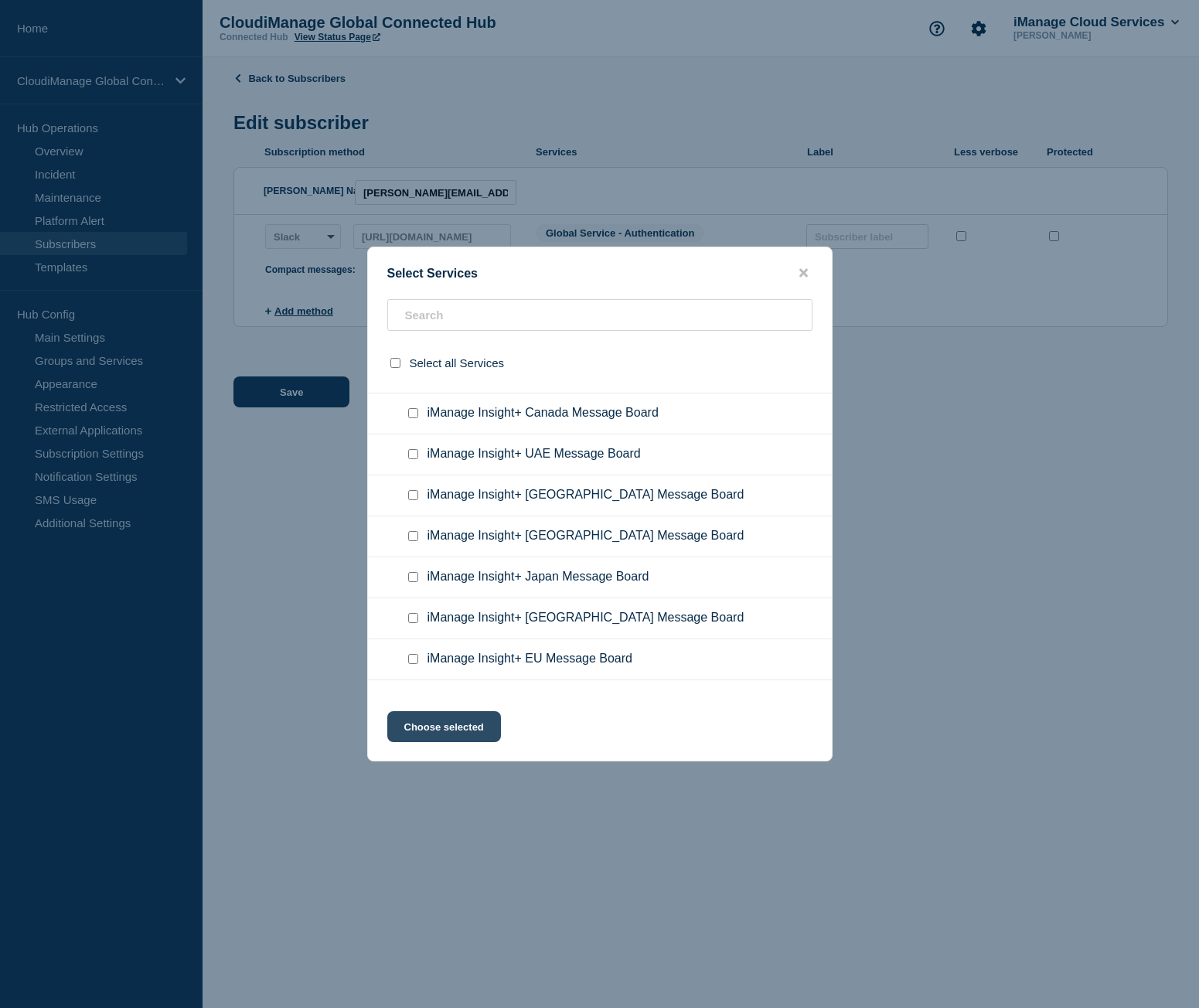
click at [466, 723] on button "Choose selected" at bounding box center [444, 727] width 114 height 31
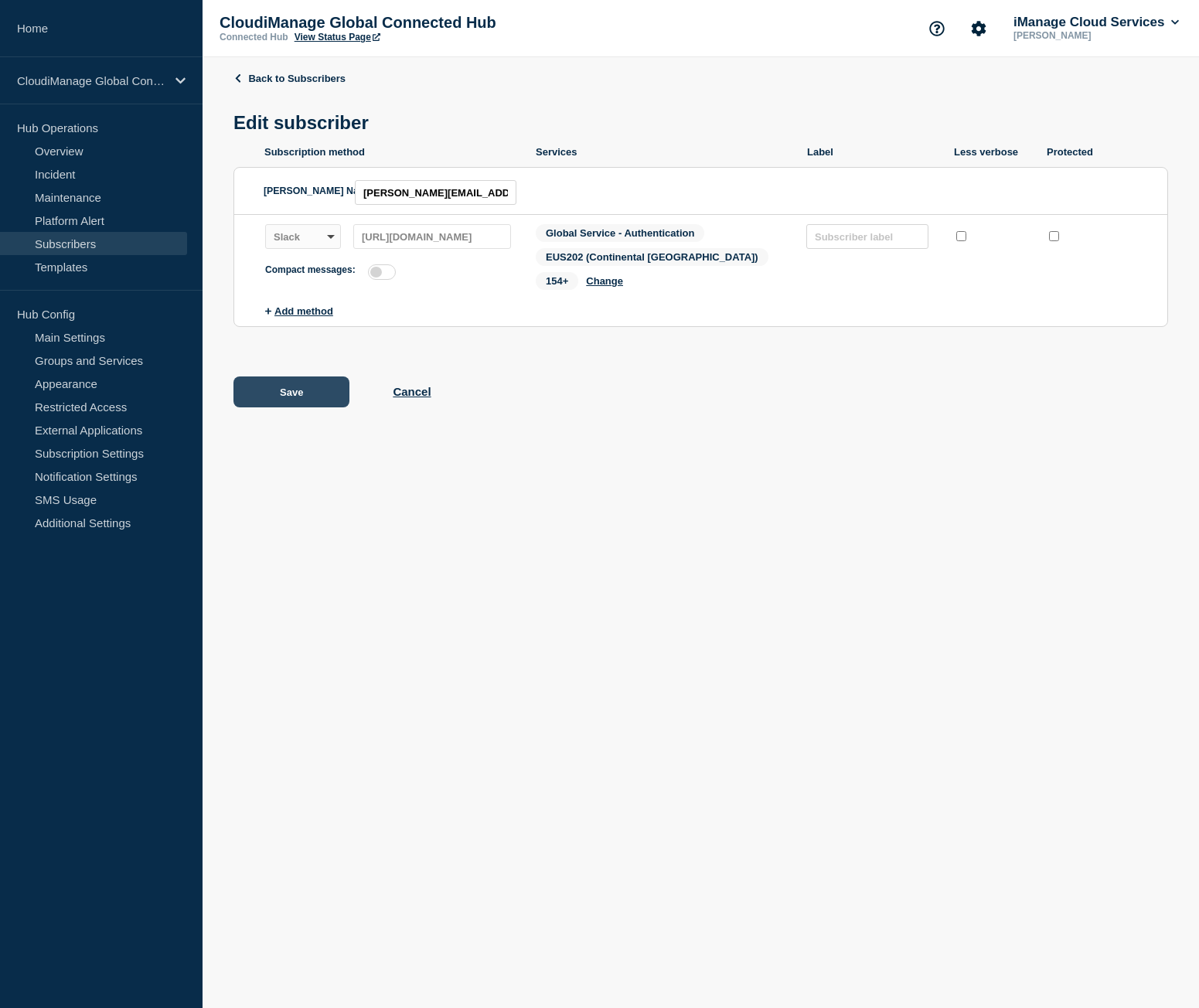
click at [299, 381] on button "Save" at bounding box center [291, 392] width 116 height 31
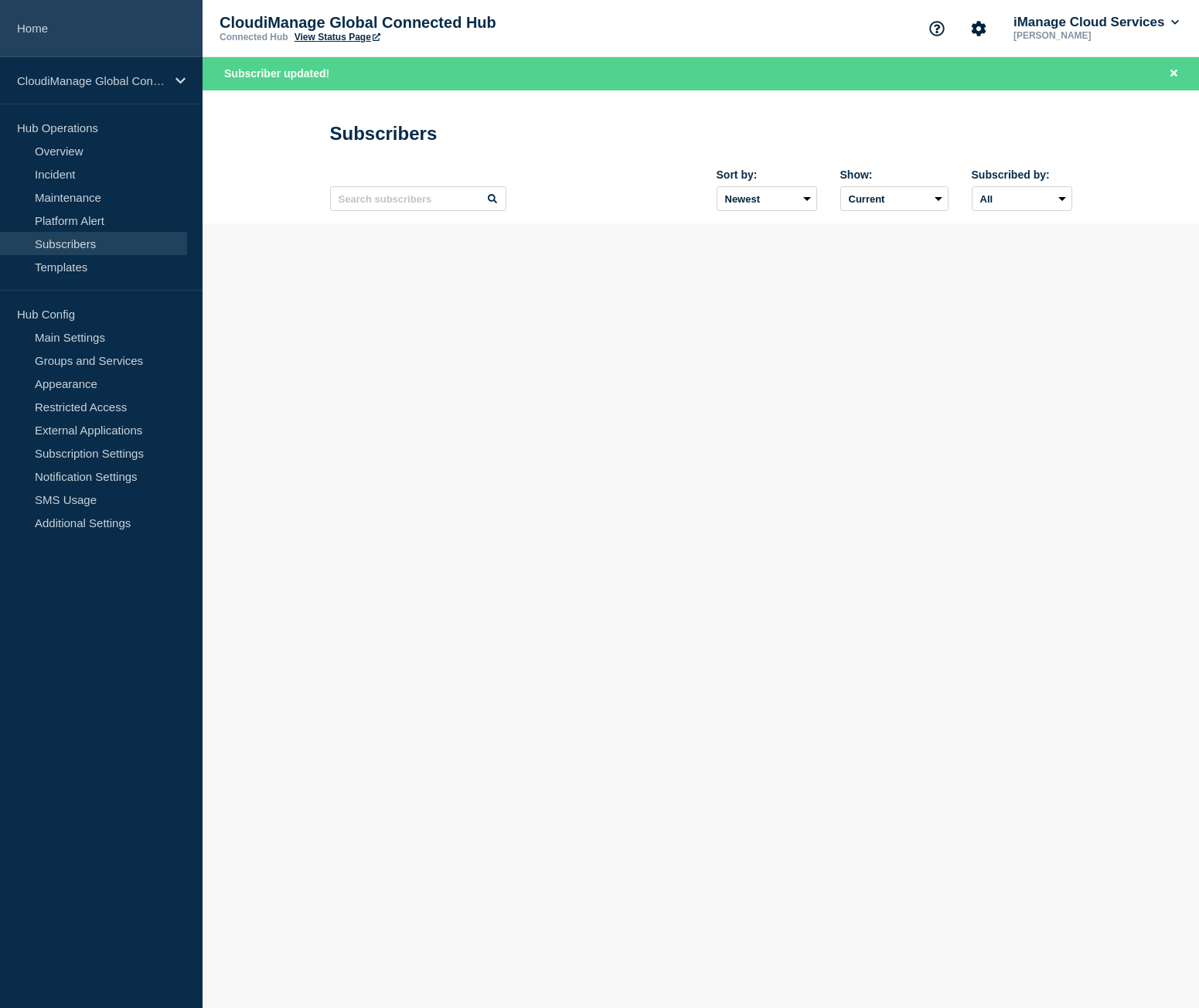
click at [85, 34] on link "Home" at bounding box center [101, 29] width 203 height 57
